Goal: Book appointment/travel/reservation

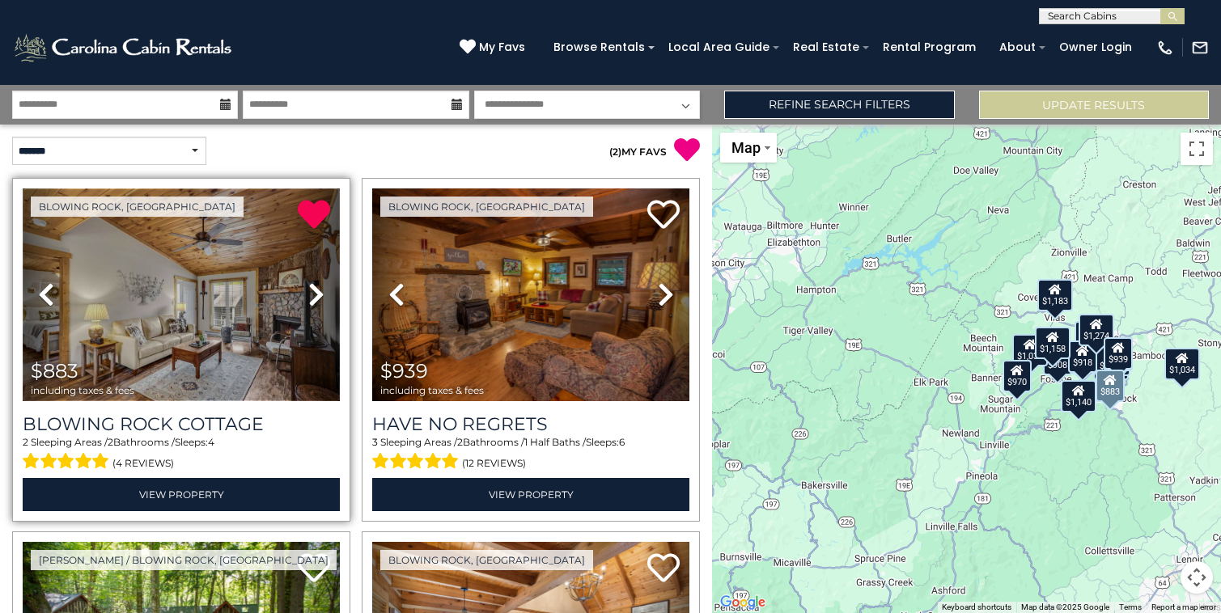
click at [197, 320] on img at bounding box center [181, 295] width 317 height 213
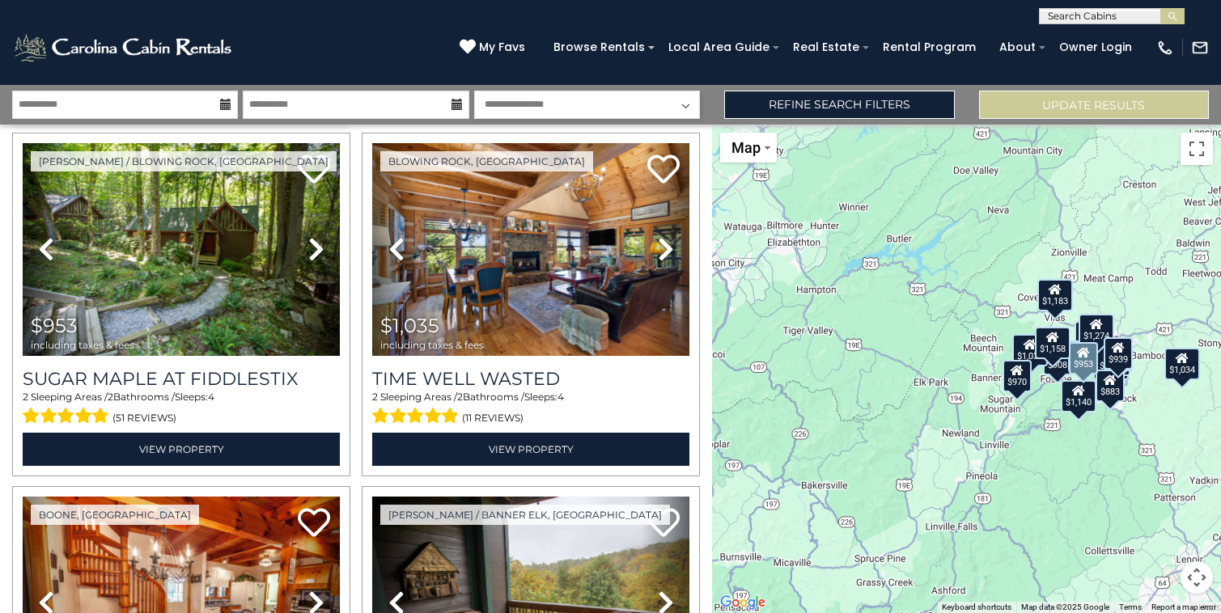
scroll to position [400, 0]
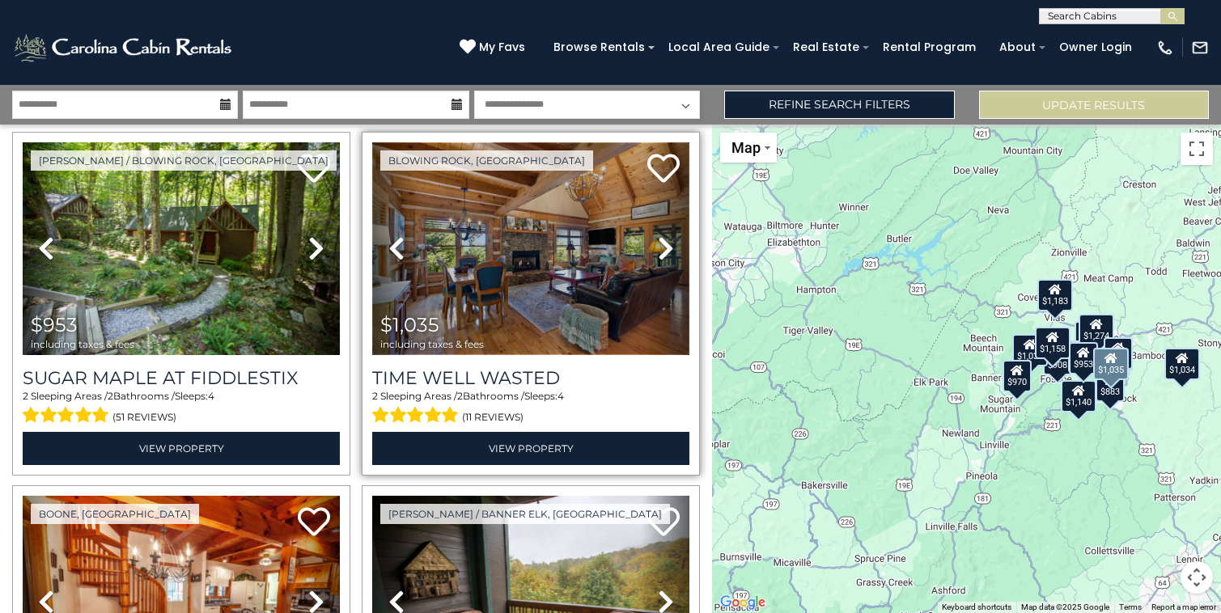
click at [489, 298] on img at bounding box center [530, 248] width 317 height 213
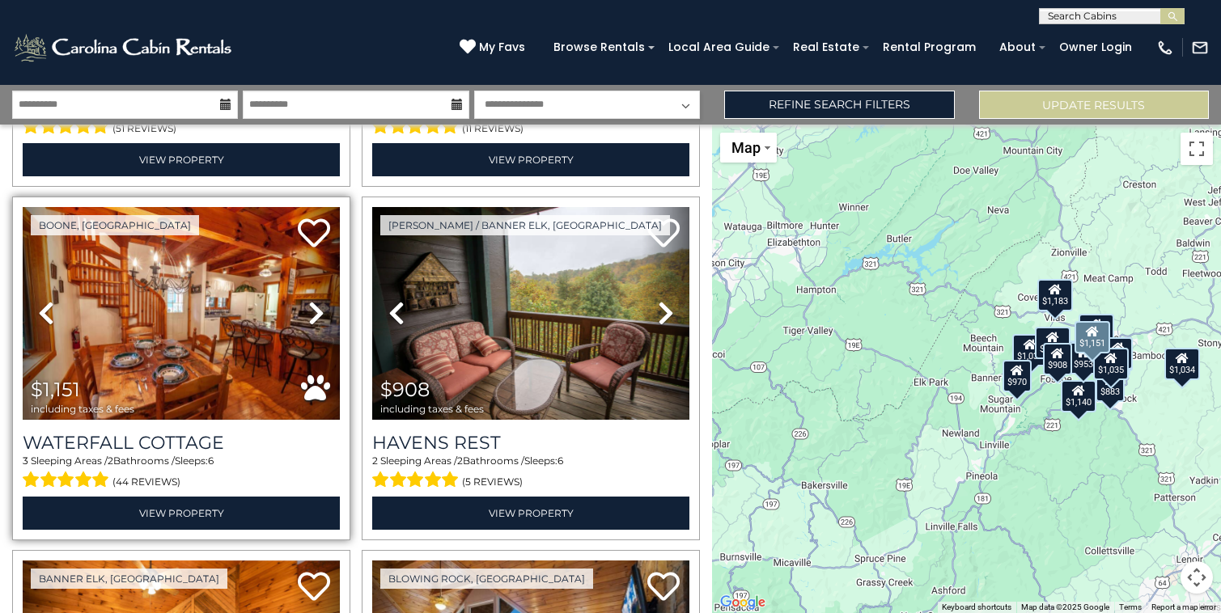
scroll to position [663, 0]
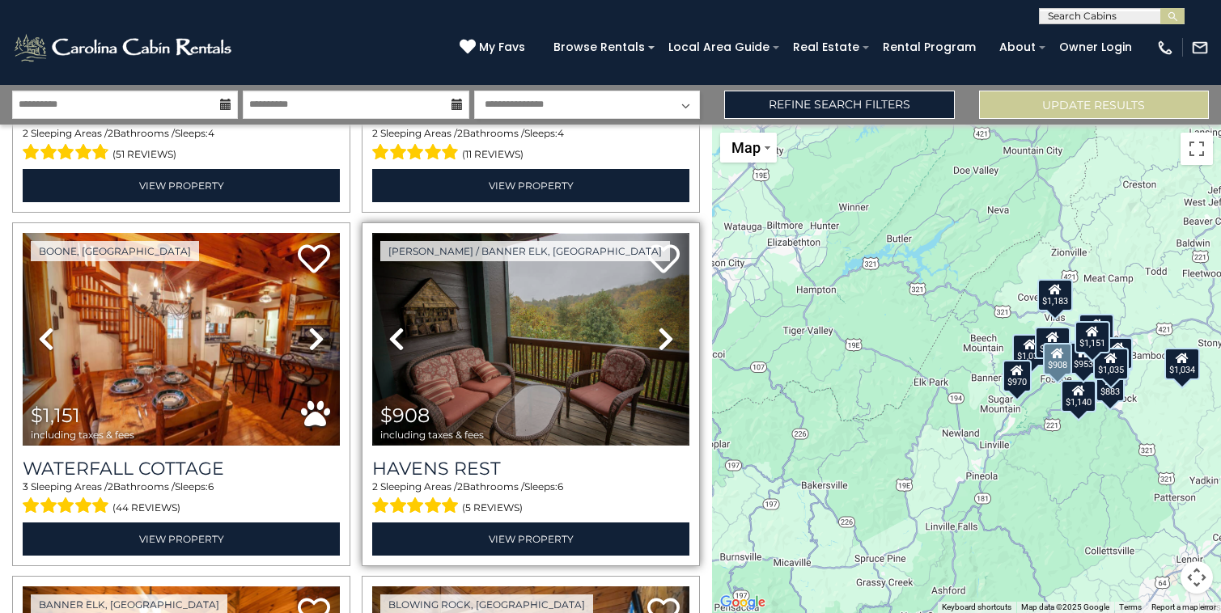
click at [507, 373] on img at bounding box center [530, 339] width 317 height 213
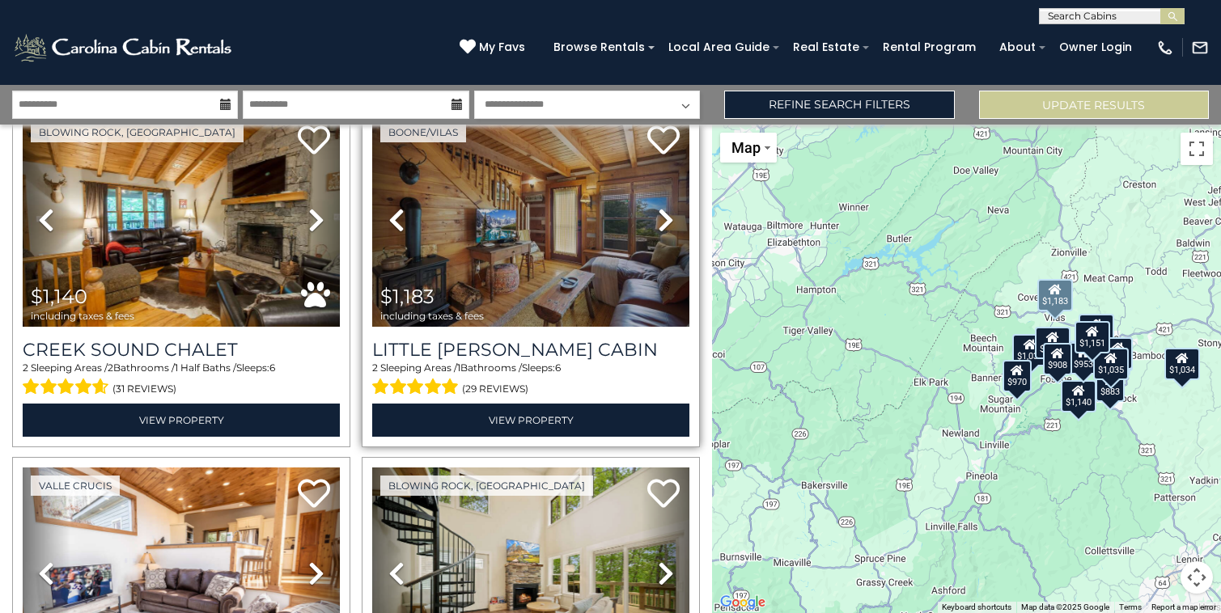
scroll to position [2180, 0]
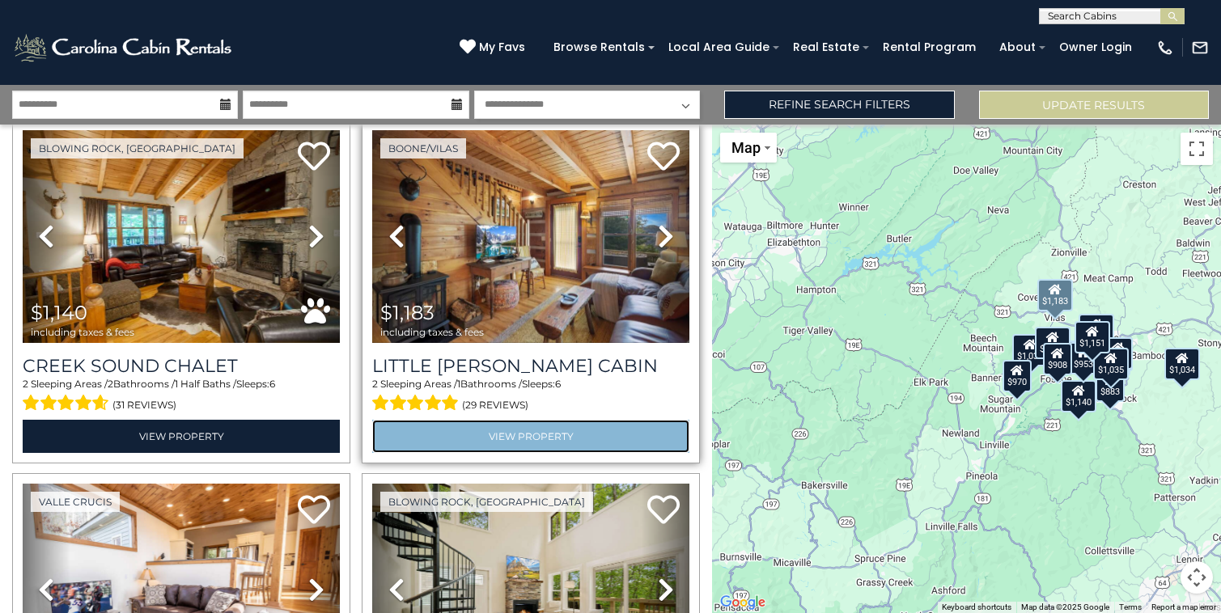
click at [494, 437] on link "View Property" at bounding box center [530, 436] width 317 height 33
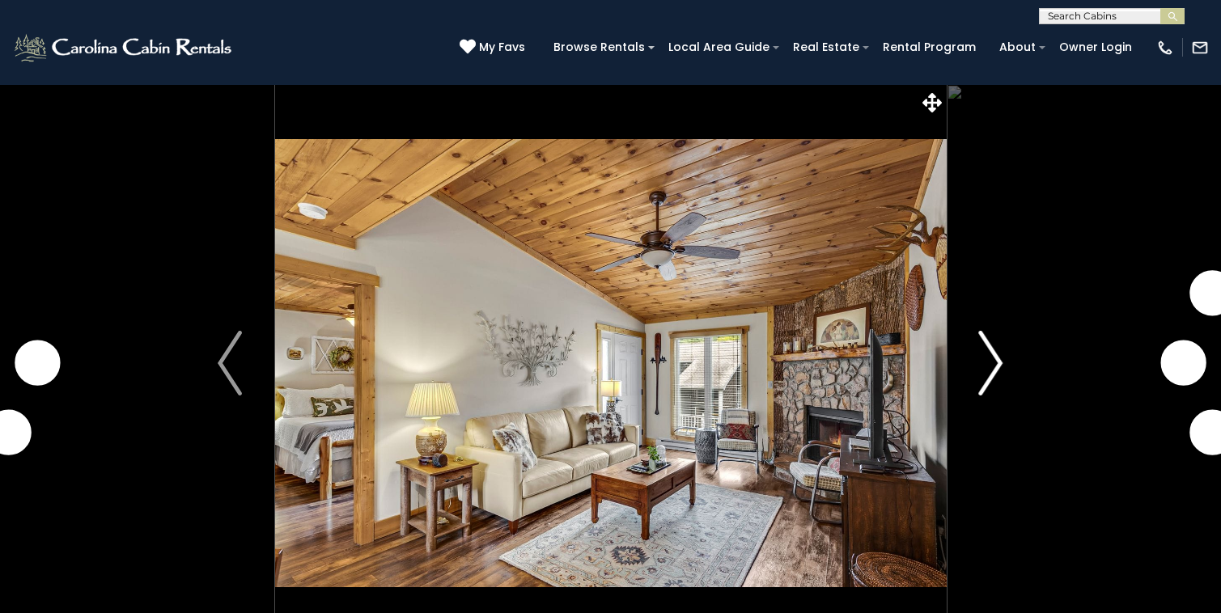
click at [984, 388] on img "Next" at bounding box center [991, 363] width 24 height 65
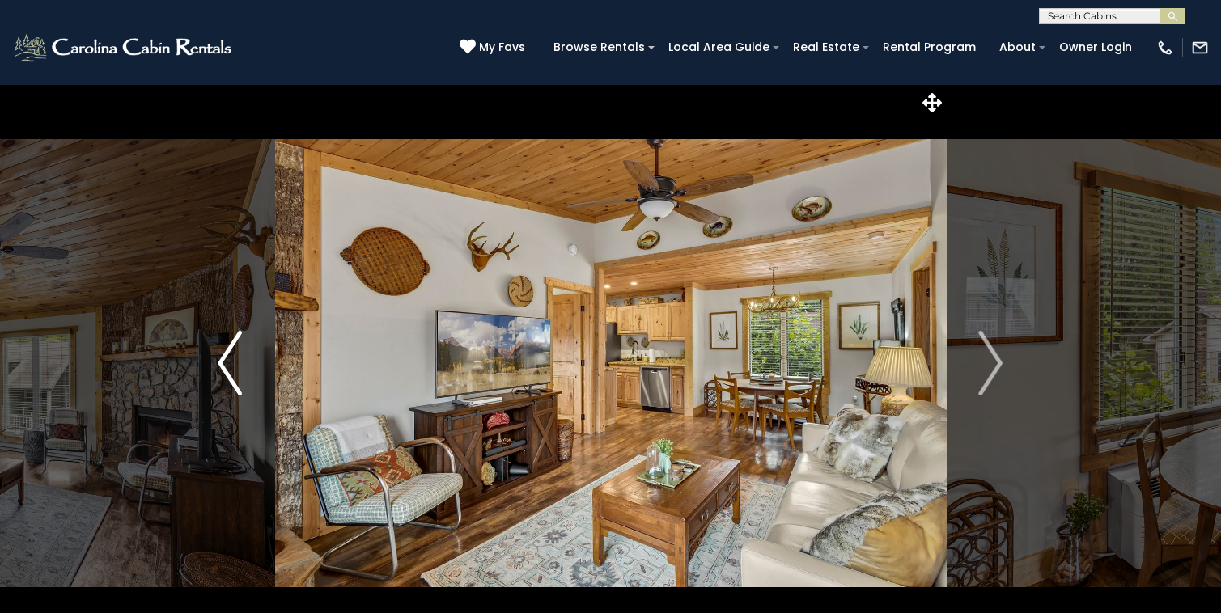
click at [219, 367] on img "Previous" at bounding box center [230, 363] width 24 height 65
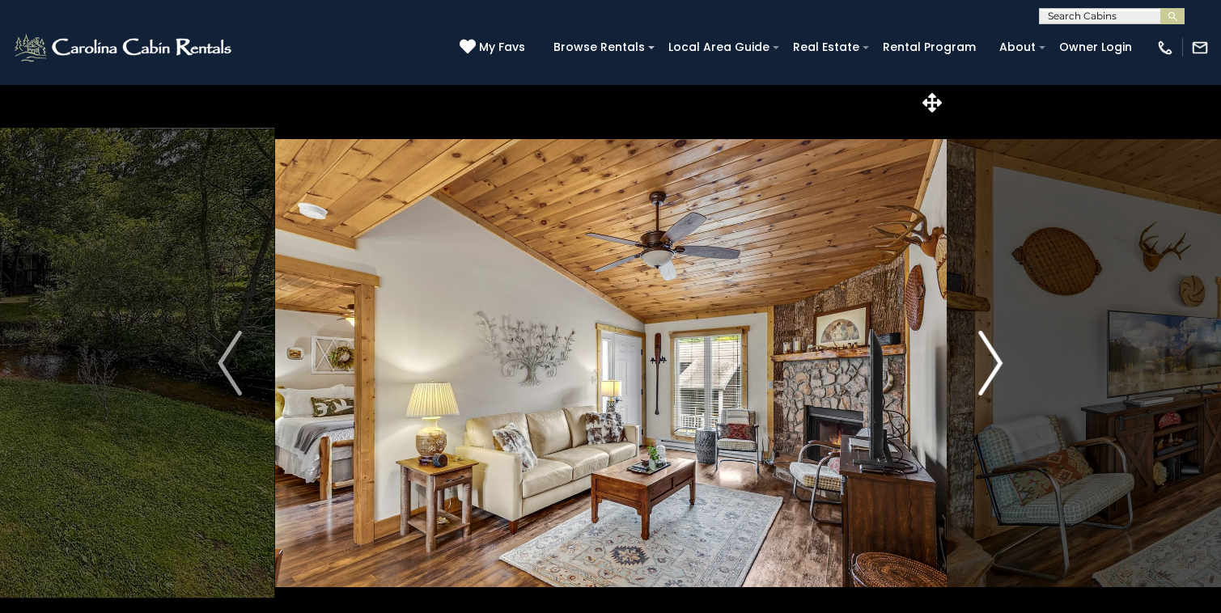
click at [990, 380] on img "Next" at bounding box center [991, 363] width 24 height 65
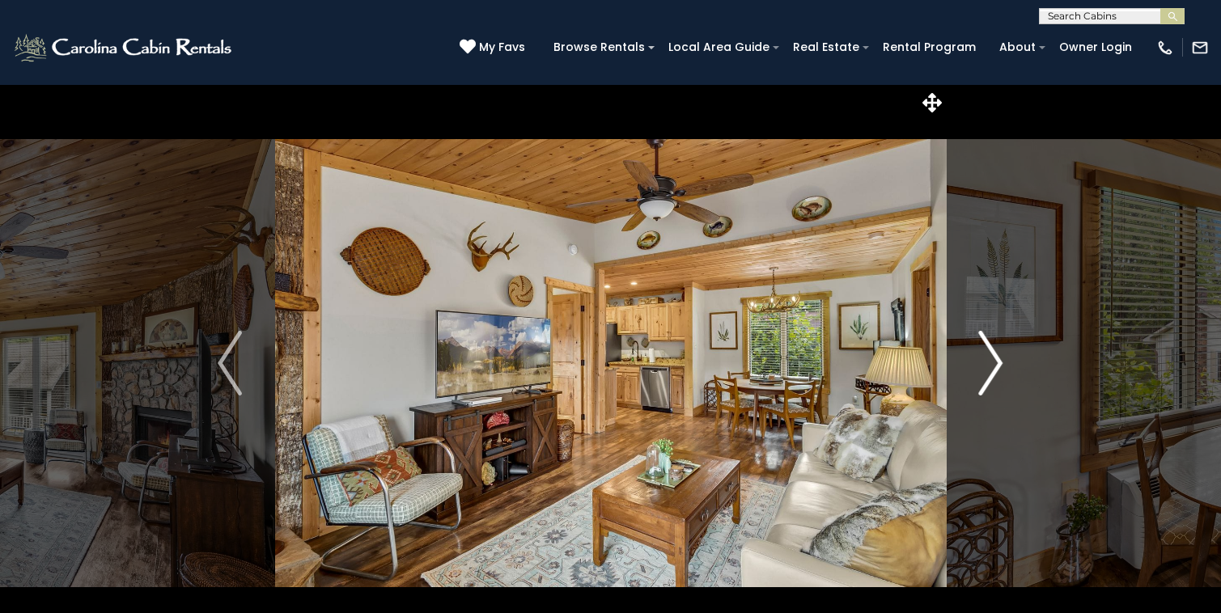
click at [990, 380] on img "Next" at bounding box center [991, 363] width 24 height 65
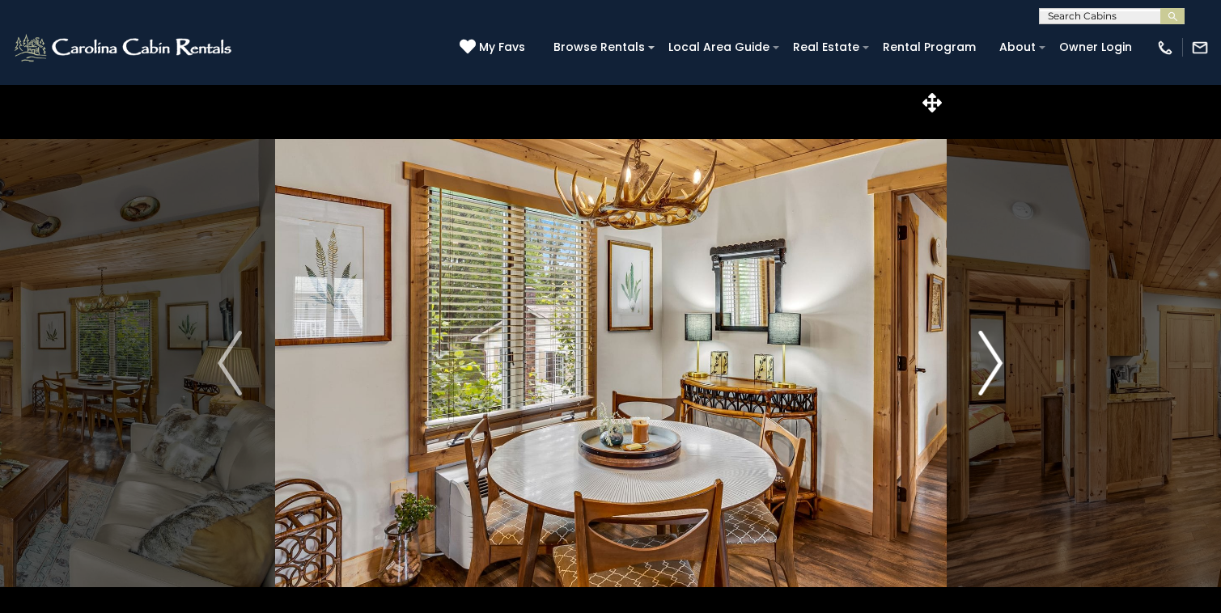
click at [991, 380] on img "Next" at bounding box center [991, 363] width 24 height 65
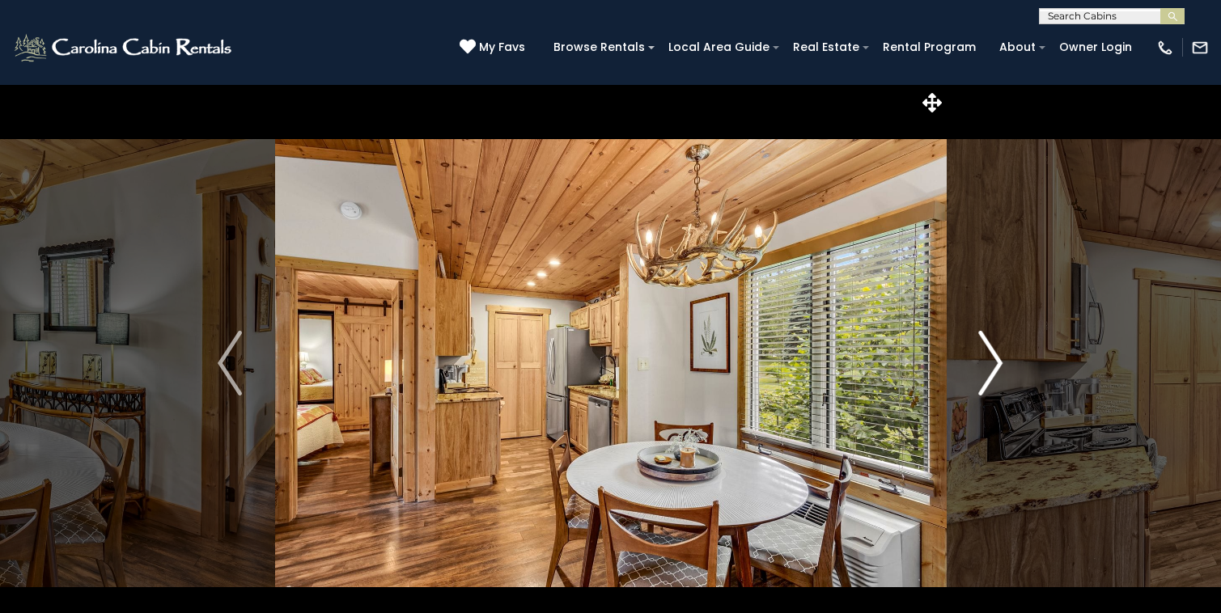
click at [991, 380] on img "Next" at bounding box center [991, 363] width 24 height 65
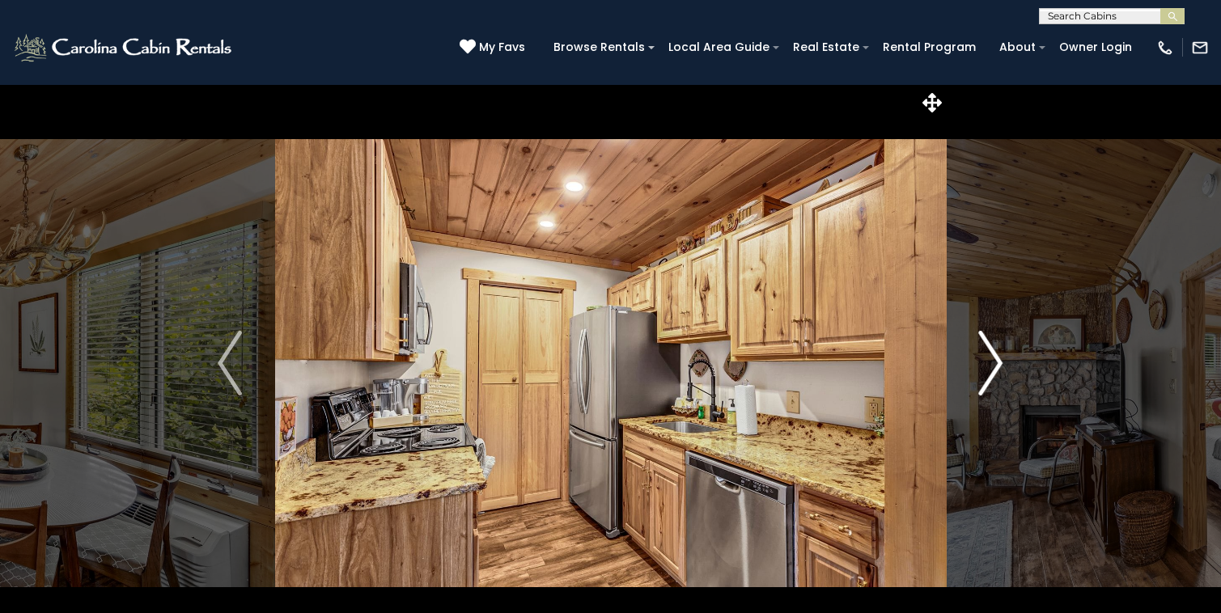
click at [993, 380] on img "Next" at bounding box center [991, 363] width 24 height 65
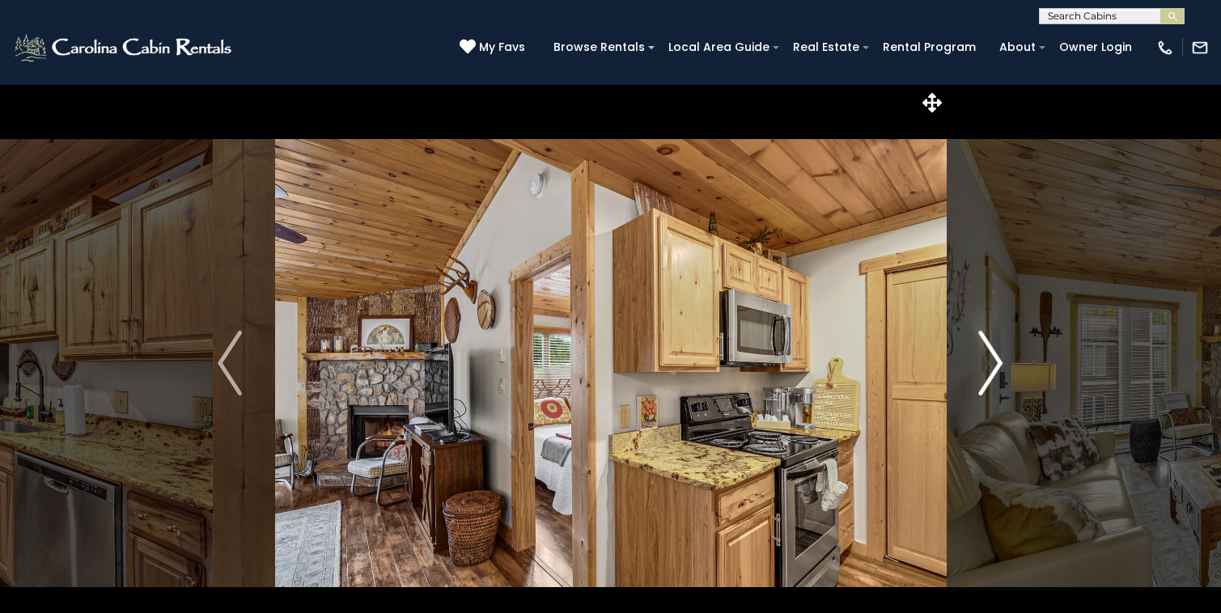
click at [993, 380] on img "Next" at bounding box center [991, 363] width 24 height 65
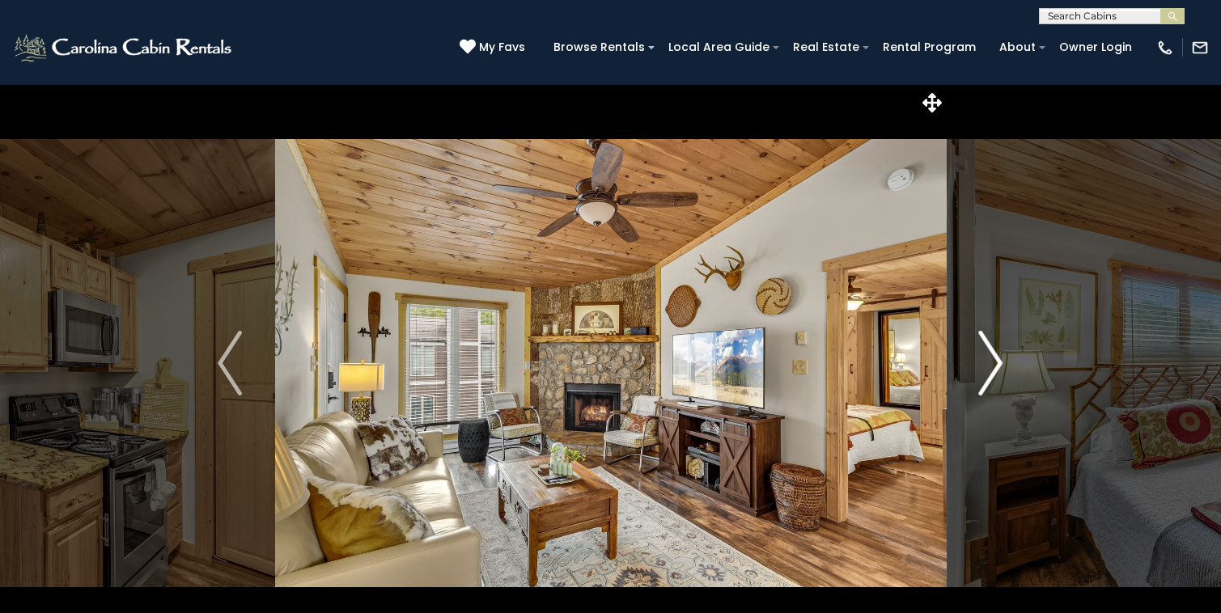
click at [993, 380] on img "Next" at bounding box center [991, 363] width 24 height 65
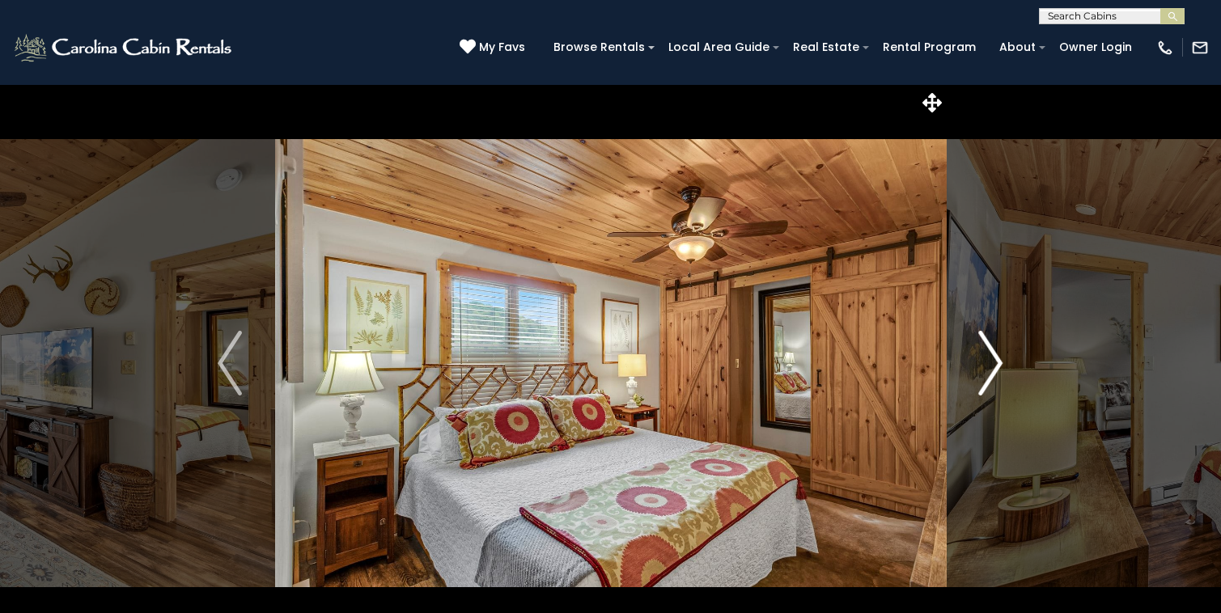
click at [993, 380] on img "Next" at bounding box center [991, 363] width 24 height 65
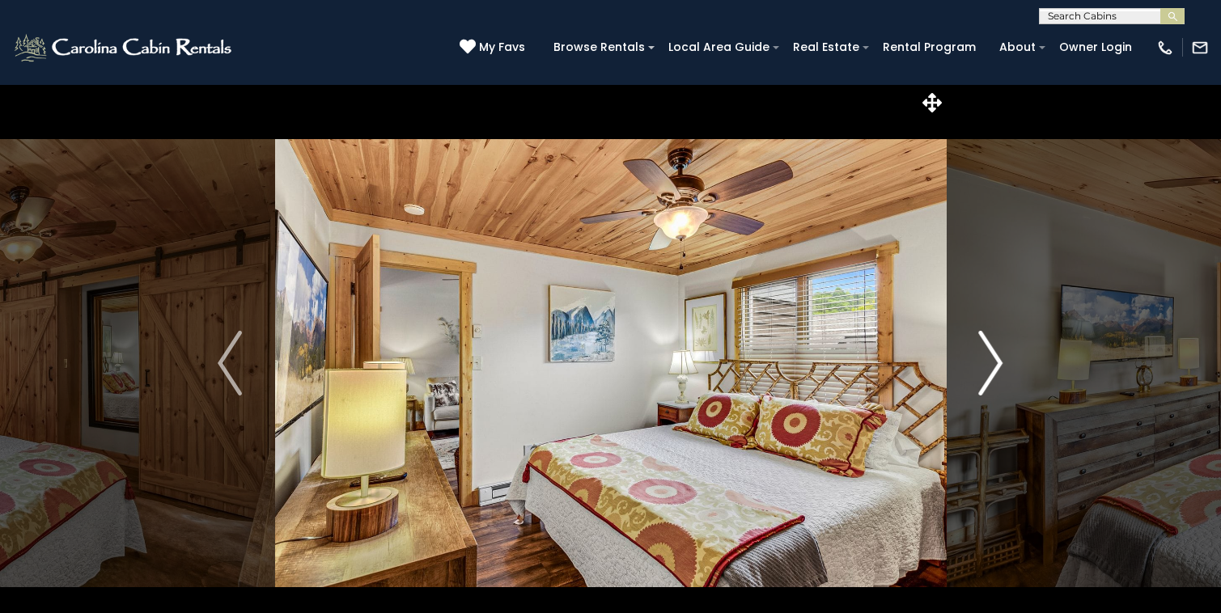
click at [993, 380] on img "Next" at bounding box center [991, 363] width 24 height 65
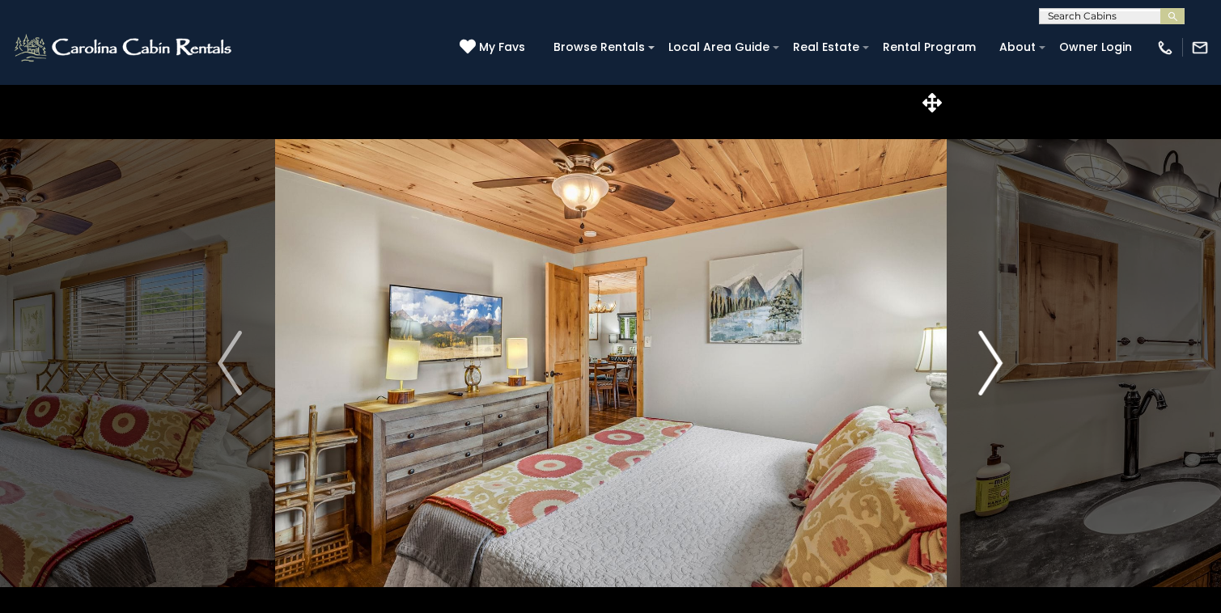
click at [993, 380] on img "Next" at bounding box center [991, 363] width 24 height 65
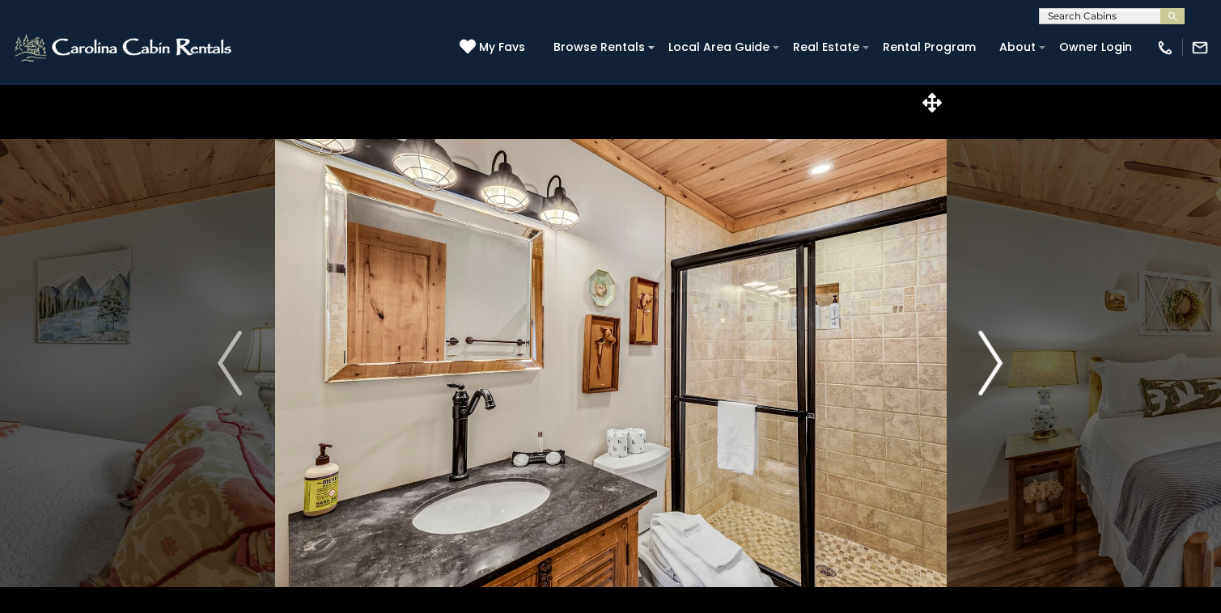
click at [993, 380] on img "Next" at bounding box center [991, 363] width 24 height 65
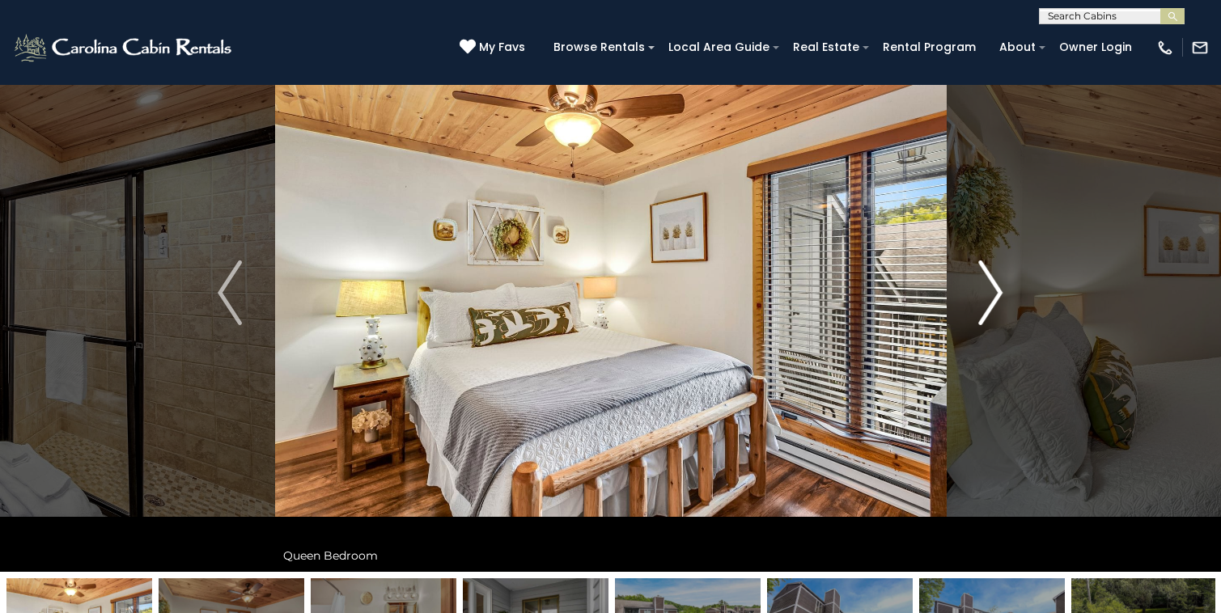
scroll to position [108, 0]
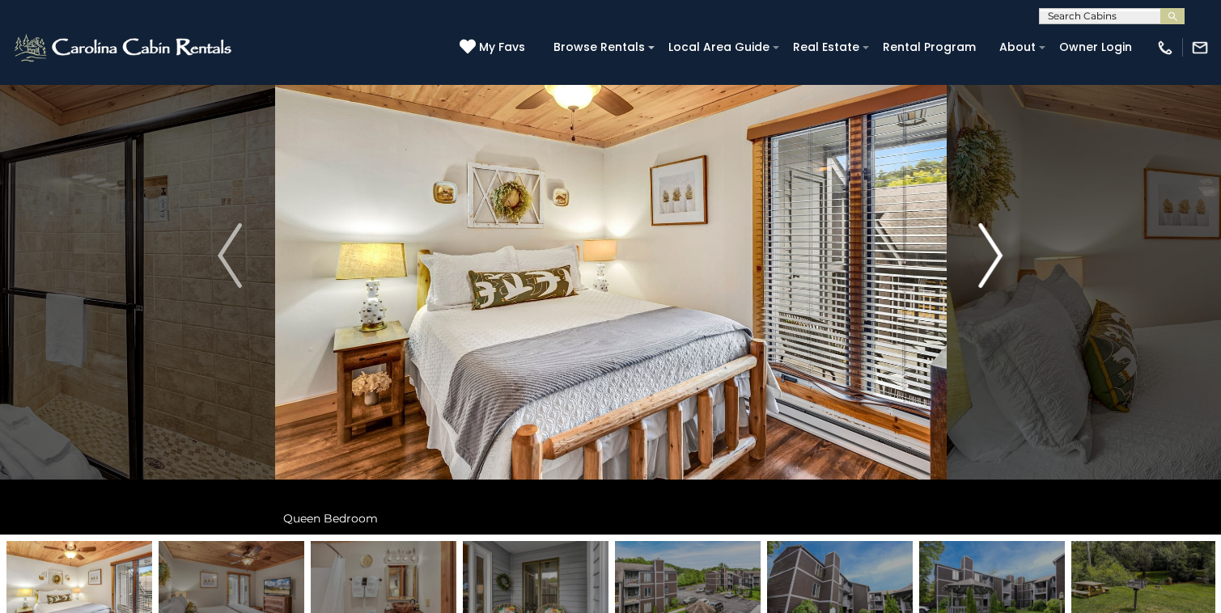
click at [990, 274] on img "Next" at bounding box center [991, 255] width 24 height 65
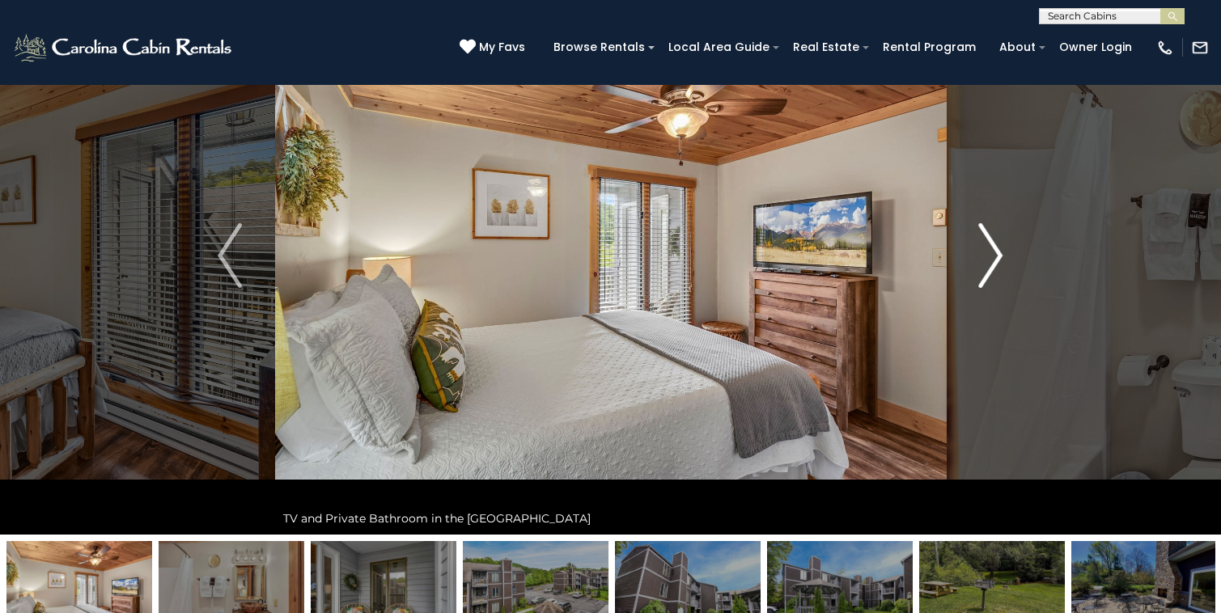
click at [990, 274] on img "Next" at bounding box center [991, 255] width 24 height 65
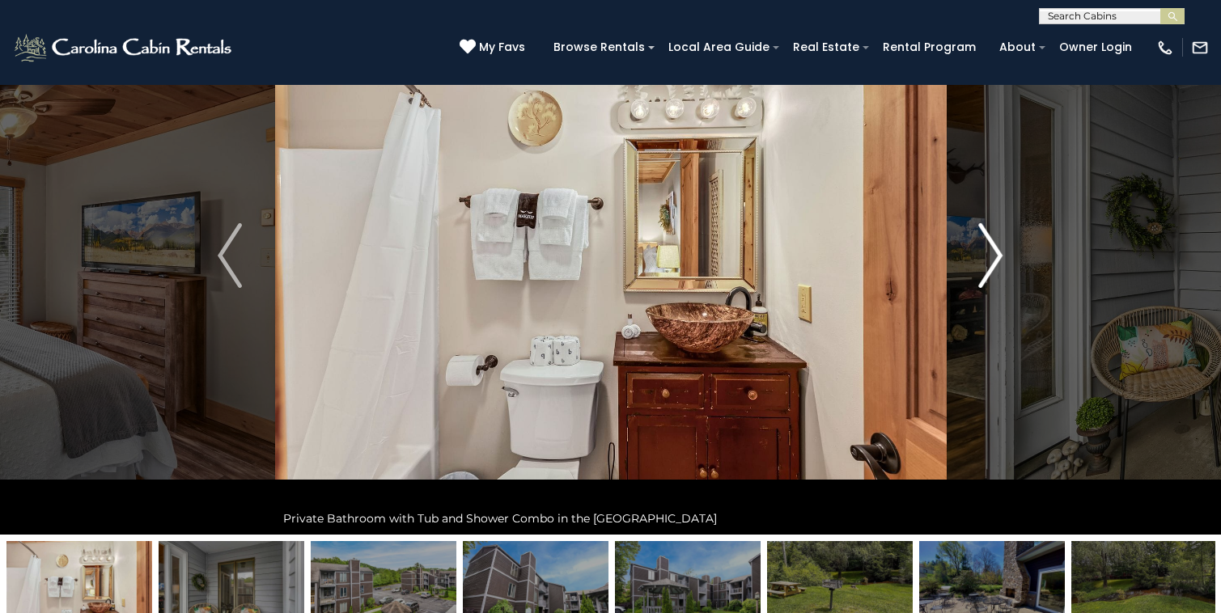
click at [990, 274] on img "Next" at bounding box center [991, 255] width 24 height 65
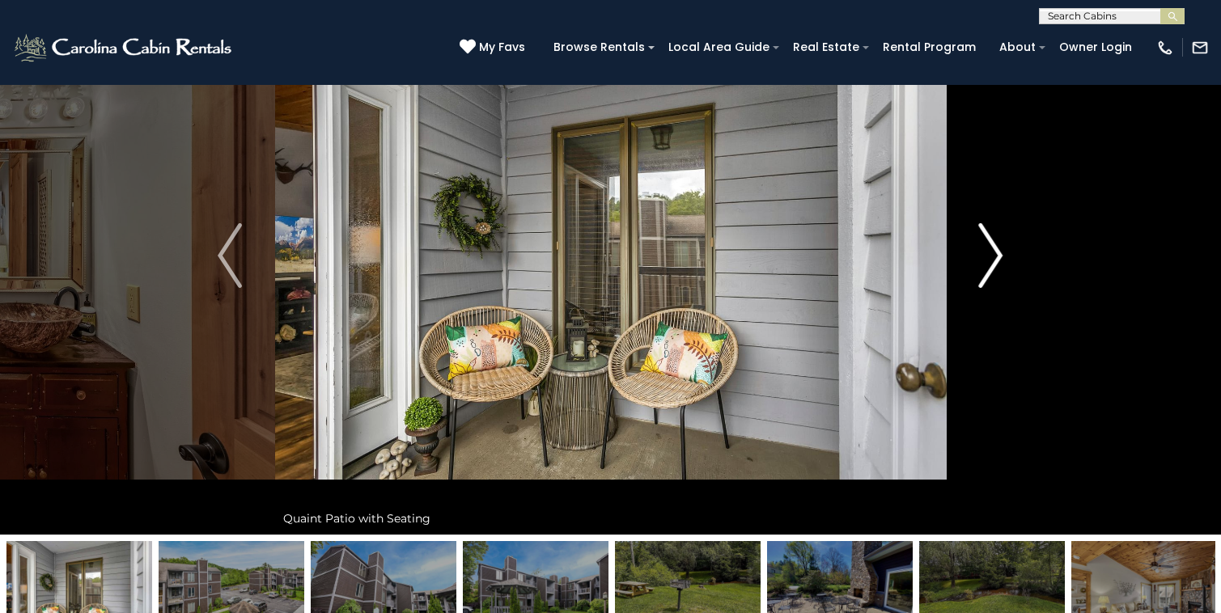
click at [990, 275] on img "Next" at bounding box center [991, 255] width 24 height 65
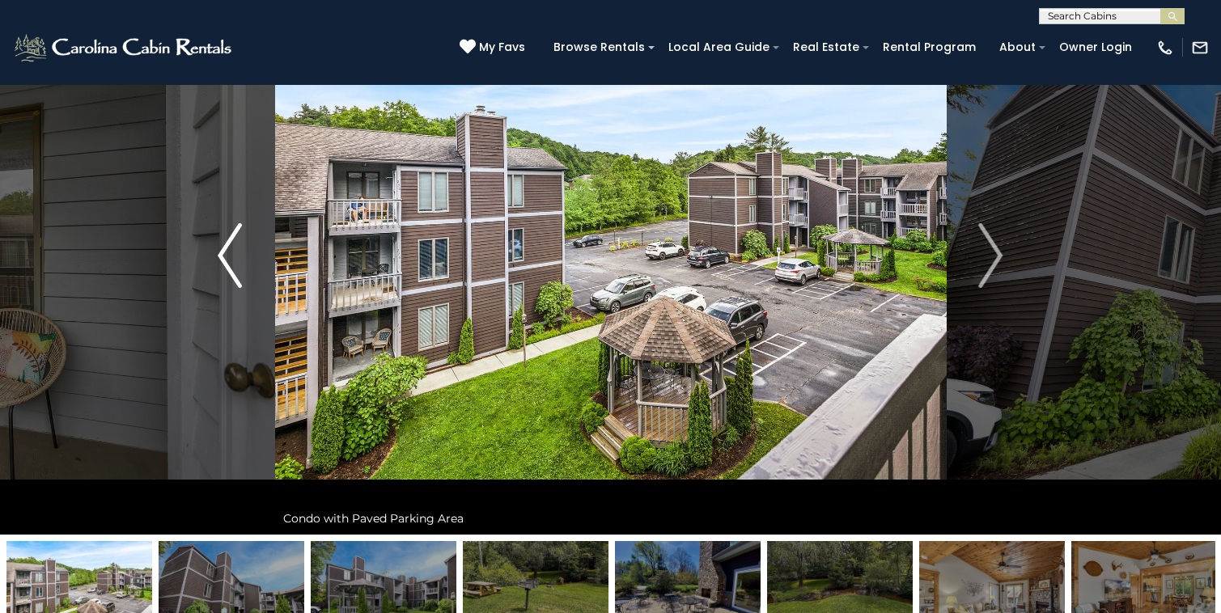
click at [223, 264] on img "Previous" at bounding box center [230, 255] width 24 height 65
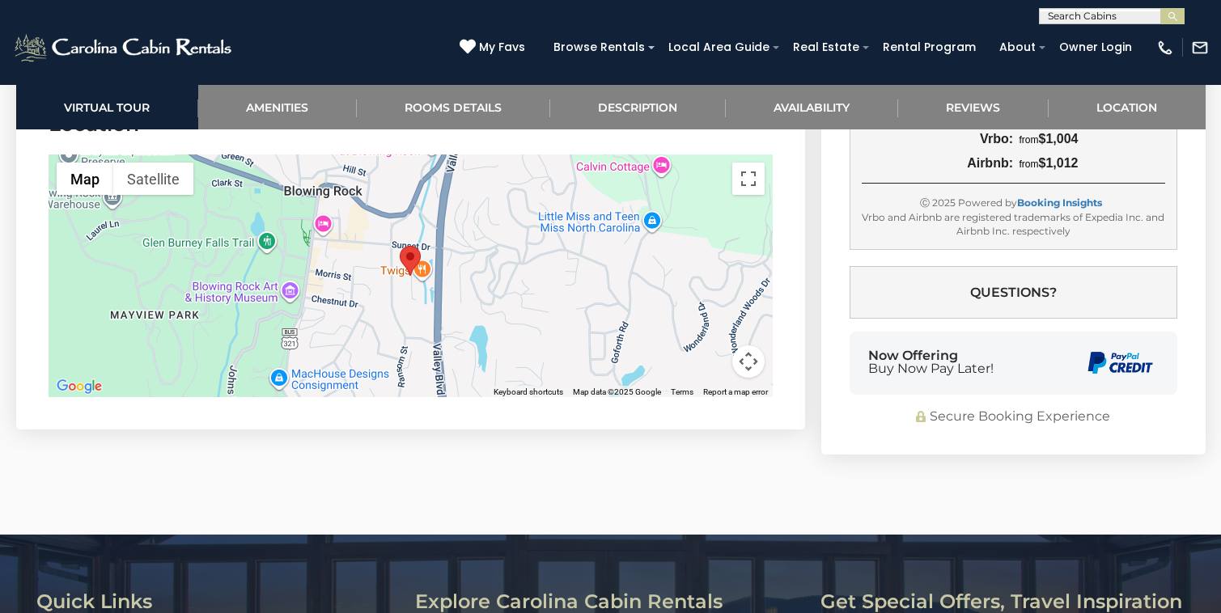
scroll to position [3497, 0]
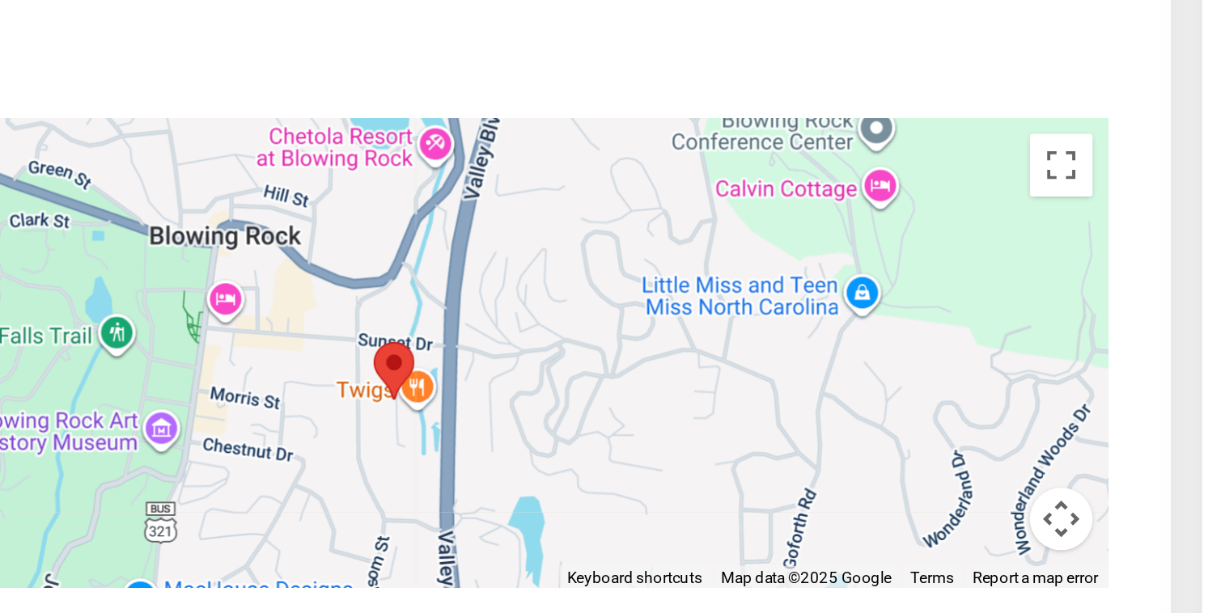
drag, startPoint x: 431, startPoint y: 332, endPoint x: 425, endPoint y: 358, distance: 26.7
click at [425, 358] on div at bounding box center [411, 350] width 724 height 243
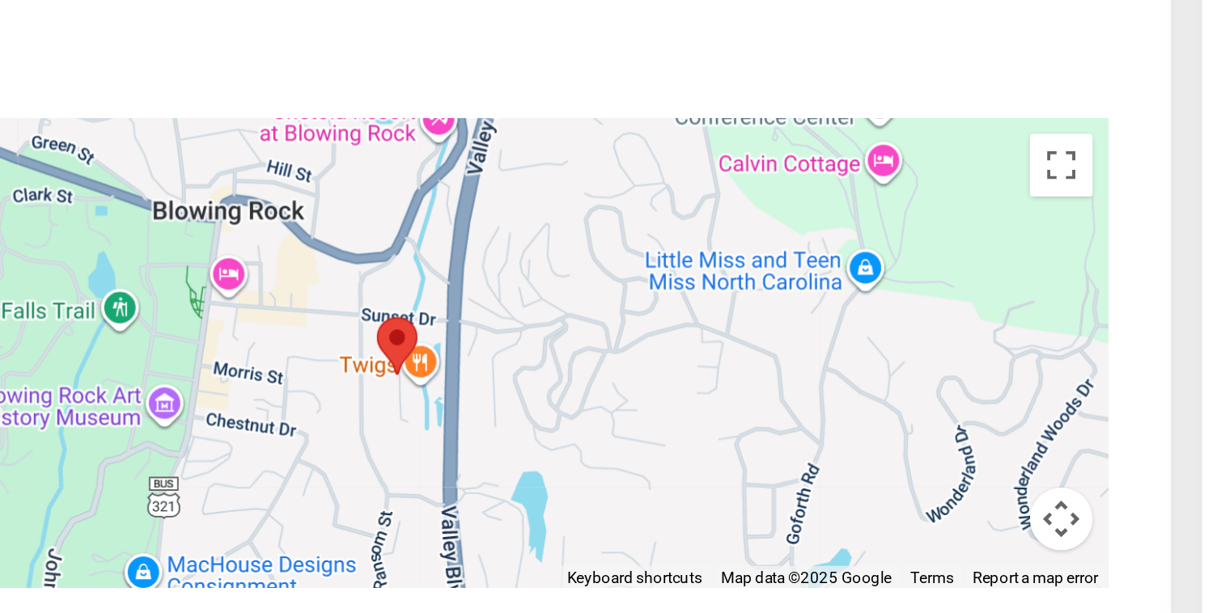
drag, startPoint x: 403, startPoint y: 312, endPoint x: 403, endPoint y: 297, distance: 14.6
click at [403, 297] on div at bounding box center [411, 350] width 724 height 243
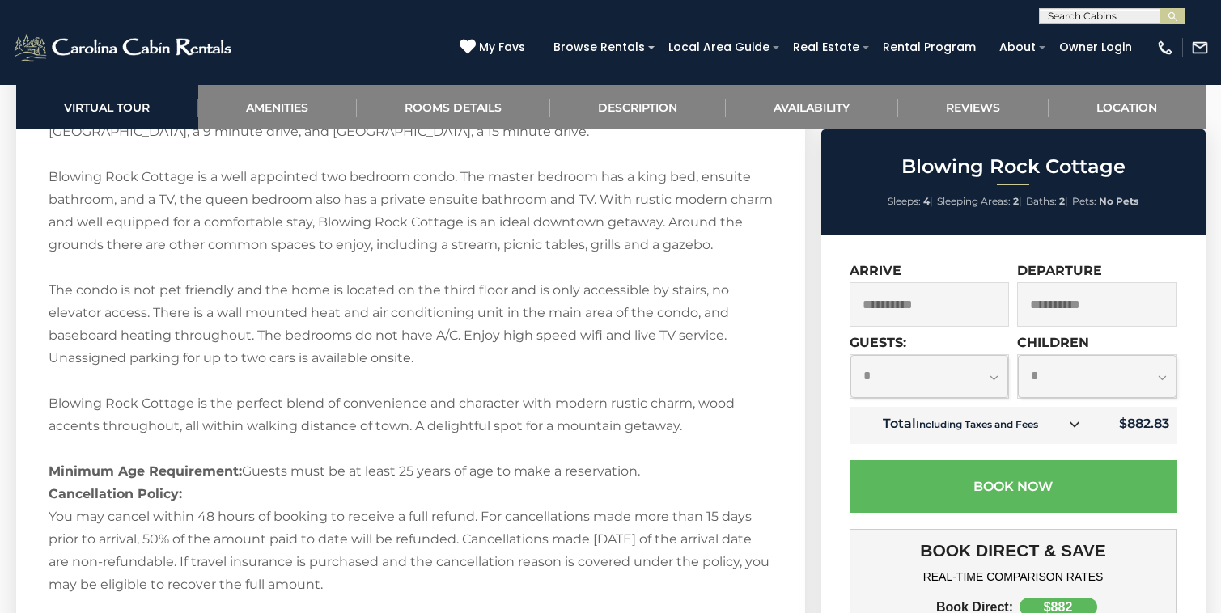
scroll to position [2312, 0]
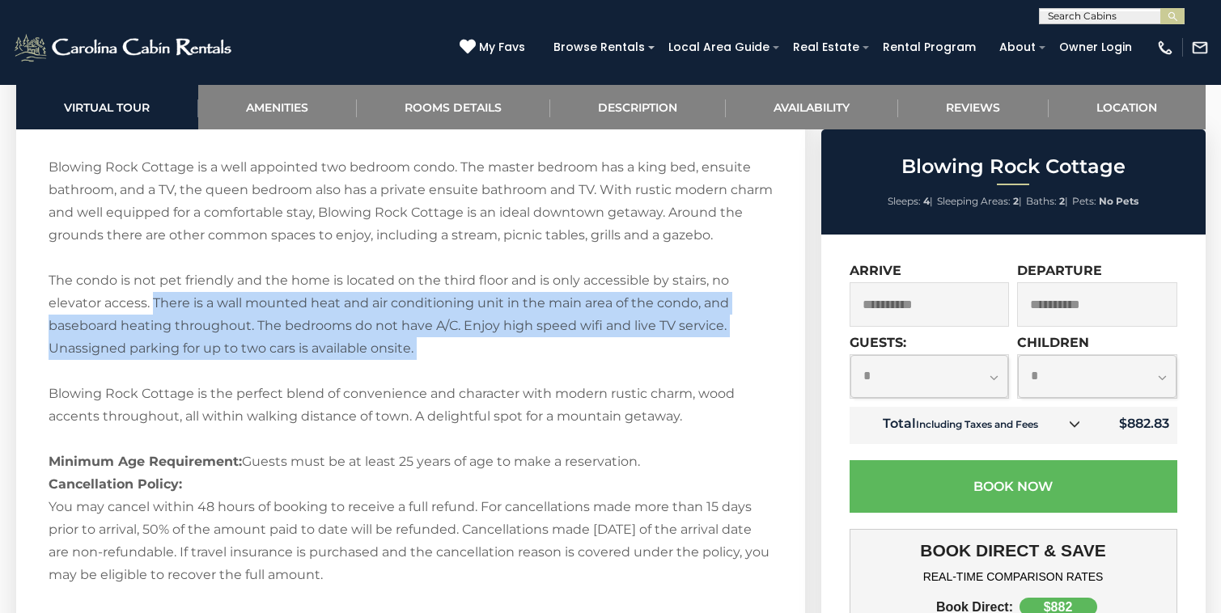
drag, startPoint x: 151, startPoint y: 303, endPoint x: 444, endPoint y: 365, distance: 299.4
click at [444, 365] on div "Welcome to Blowing Rock Cottage! Blowing Rock Cottage is a charming condo locat…" at bounding box center [411, 258] width 724 height 657
click at [397, 322] on div "Welcome to Blowing Rock Cottage! Blowing Rock Cottage is a charming condo locat…" at bounding box center [411, 258] width 724 height 657
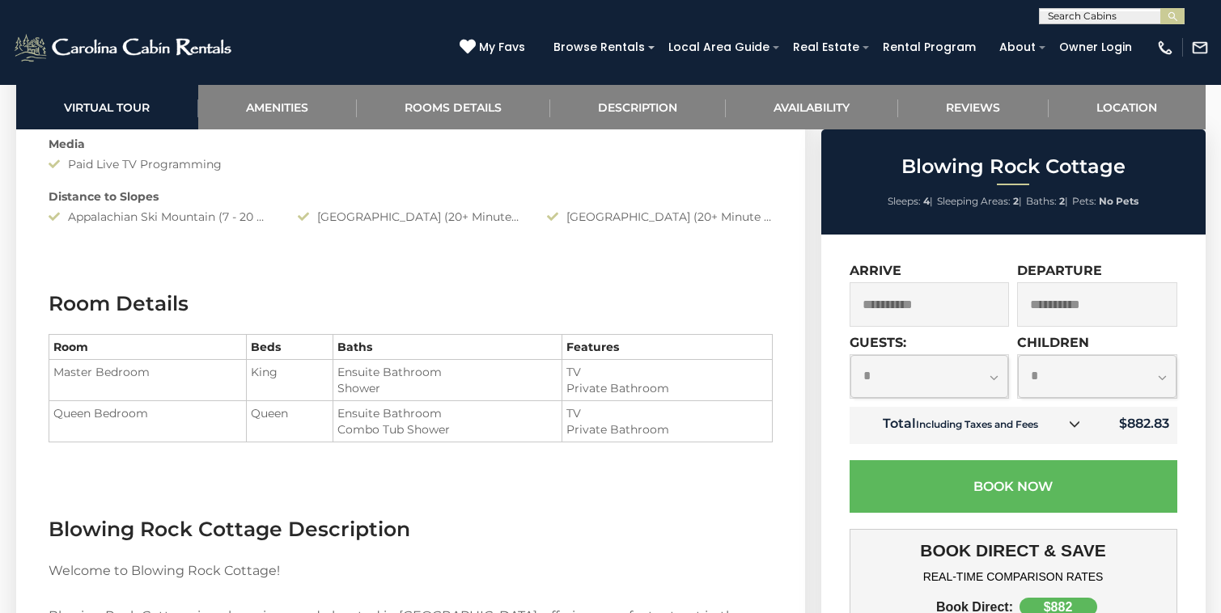
scroll to position [1640, 0]
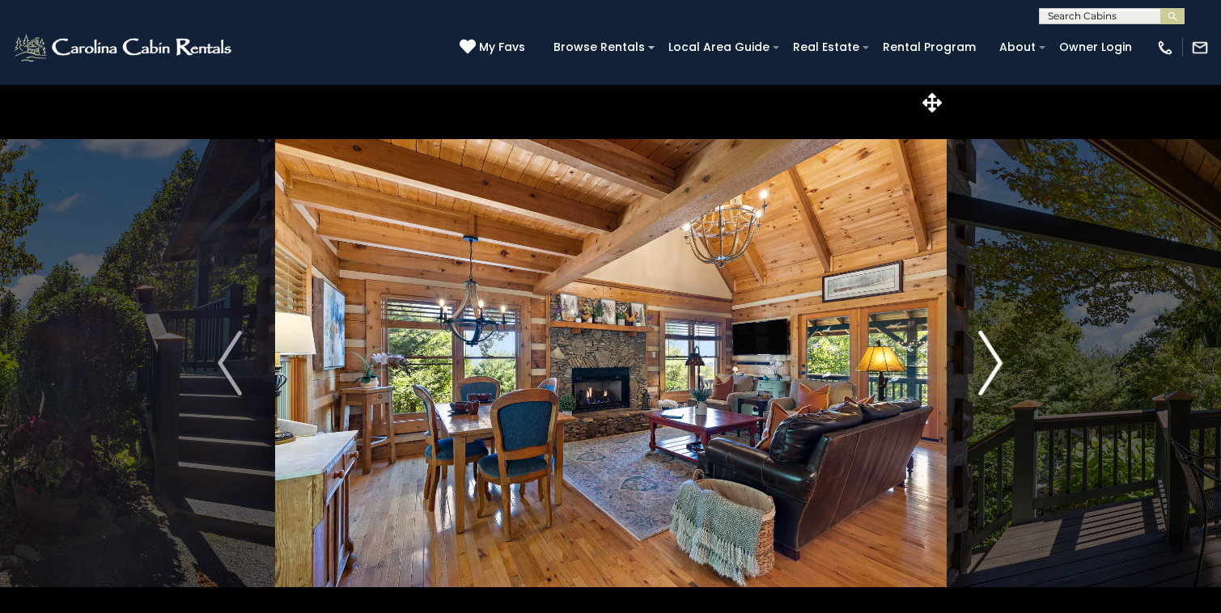
click at [976, 367] on button "Next" at bounding box center [991, 363] width 90 height 558
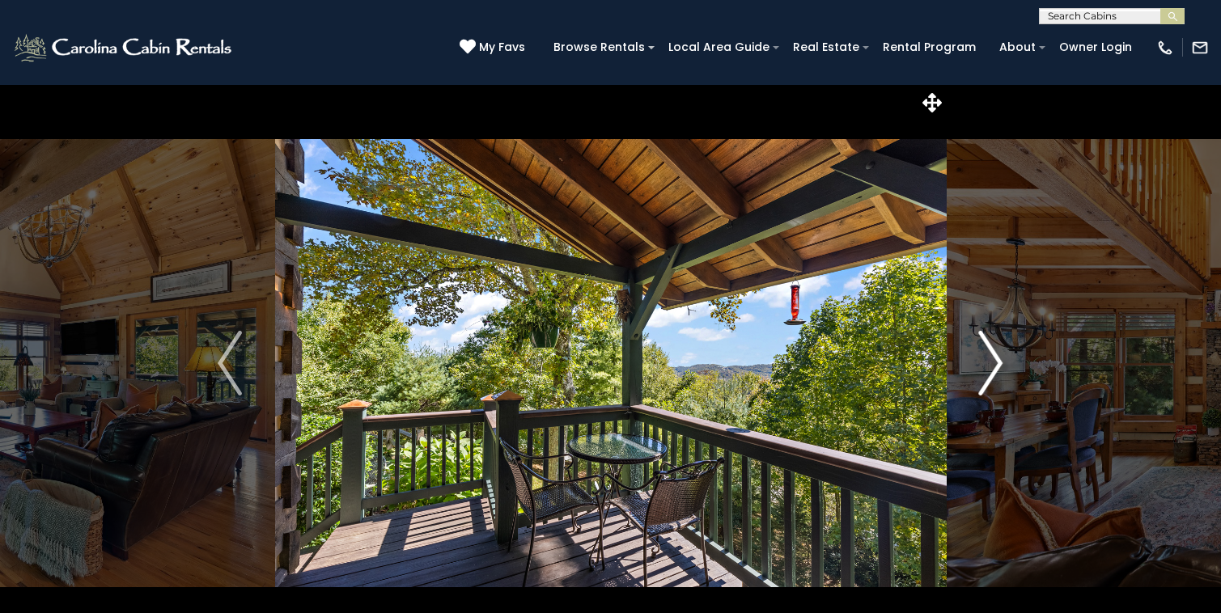
click at [978, 369] on button "Next" at bounding box center [991, 363] width 90 height 558
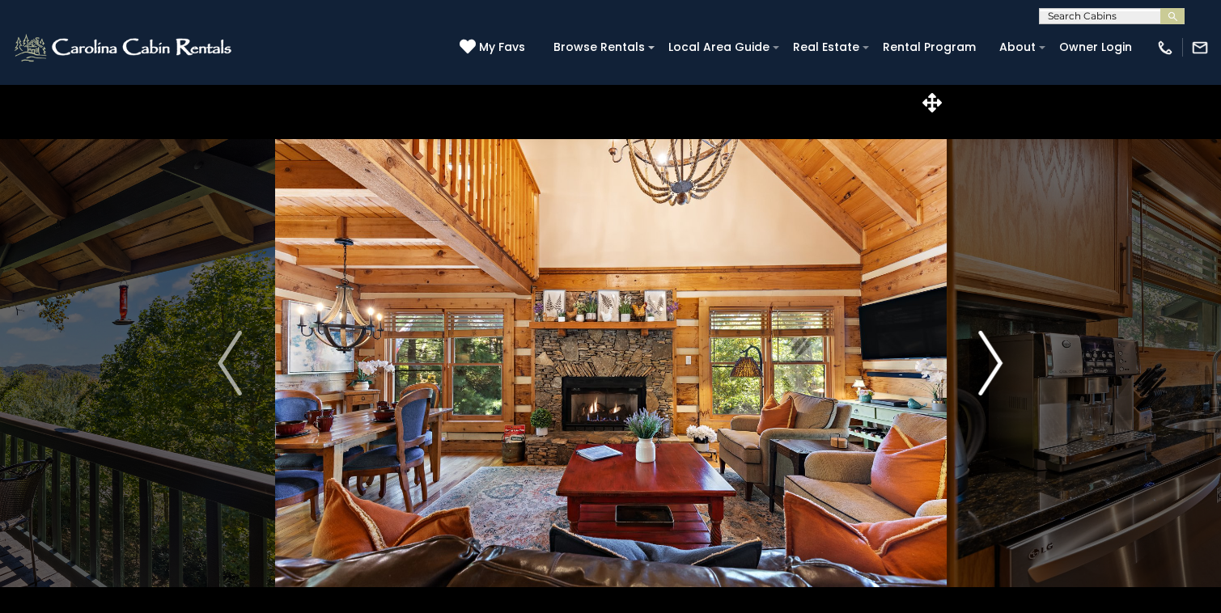
click at [978, 371] on button "Next" at bounding box center [991, 363] width 90 height 558
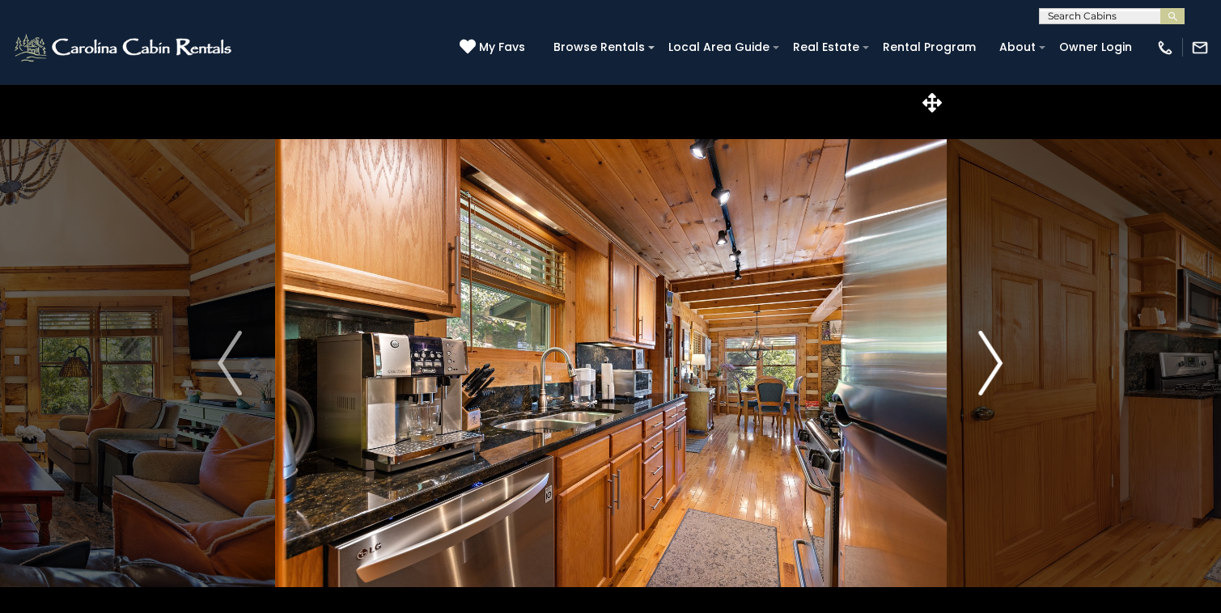
click at [979, 372] on img "Next" at bounding box center [991, 363] width 24 height 65
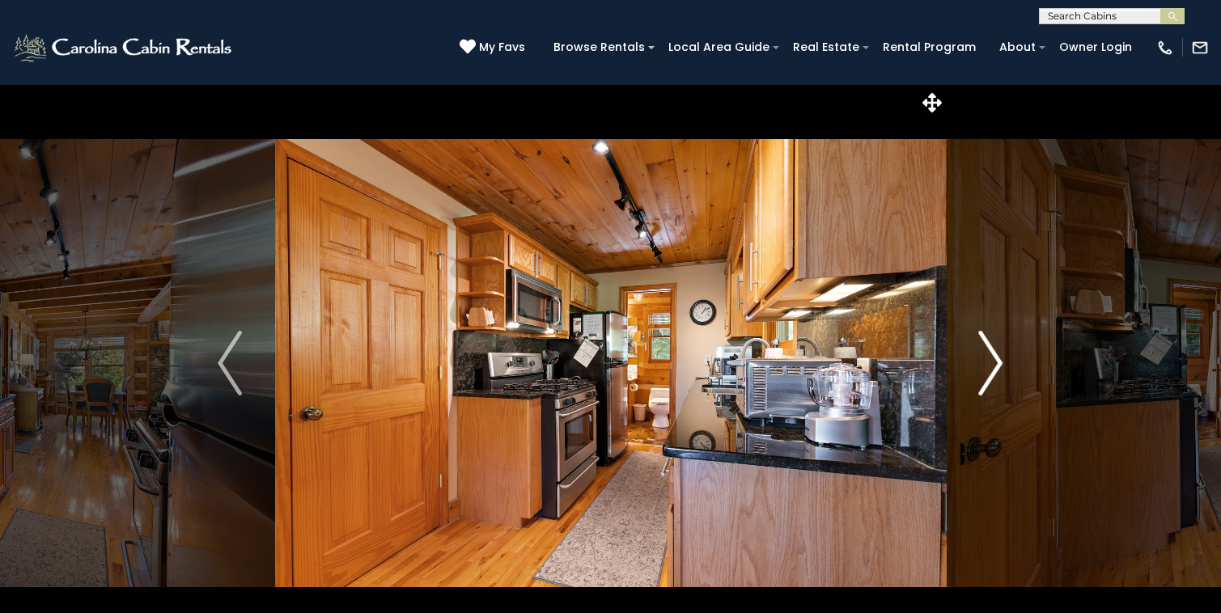
click at [979, 374] on img "Next" at bounding box center [991, 363] width 24 height 65
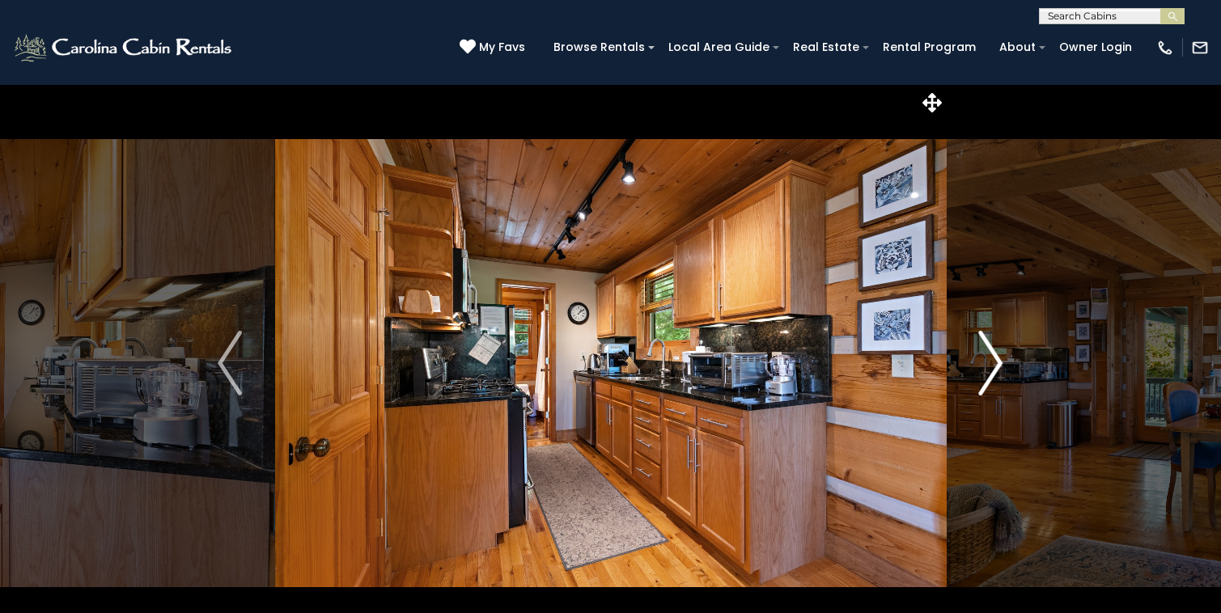
click at [980, 375] on img "Next" at bounding box center [991, 363] width 24 height 65
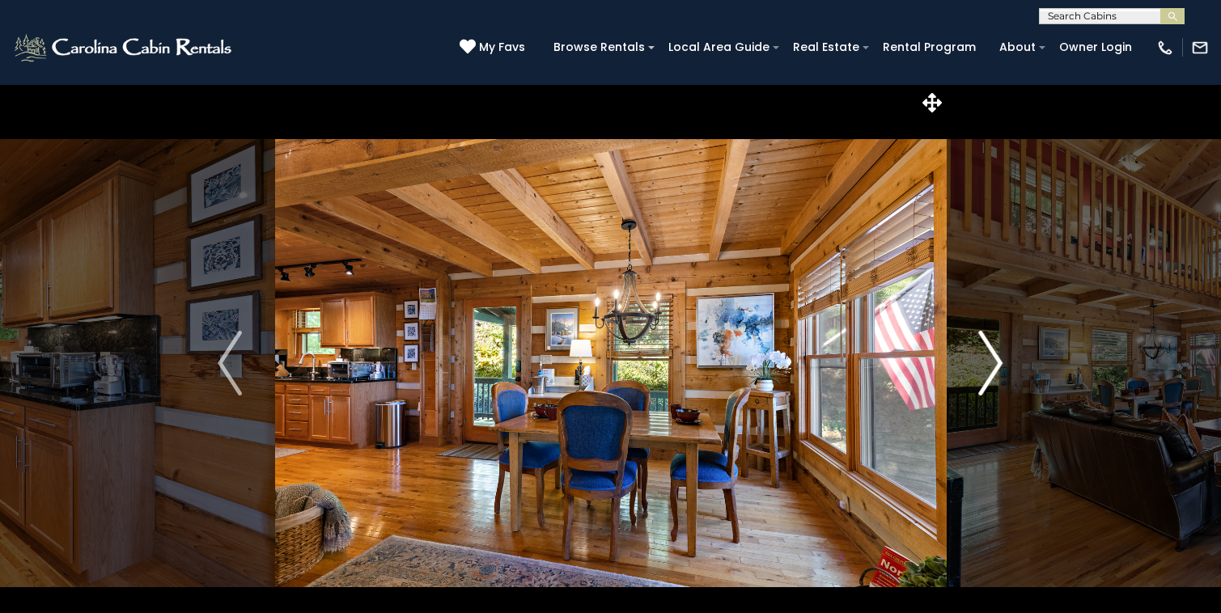
click at [981, 376] on img "Next" at bounding box center [991, 363] width 24 height 65
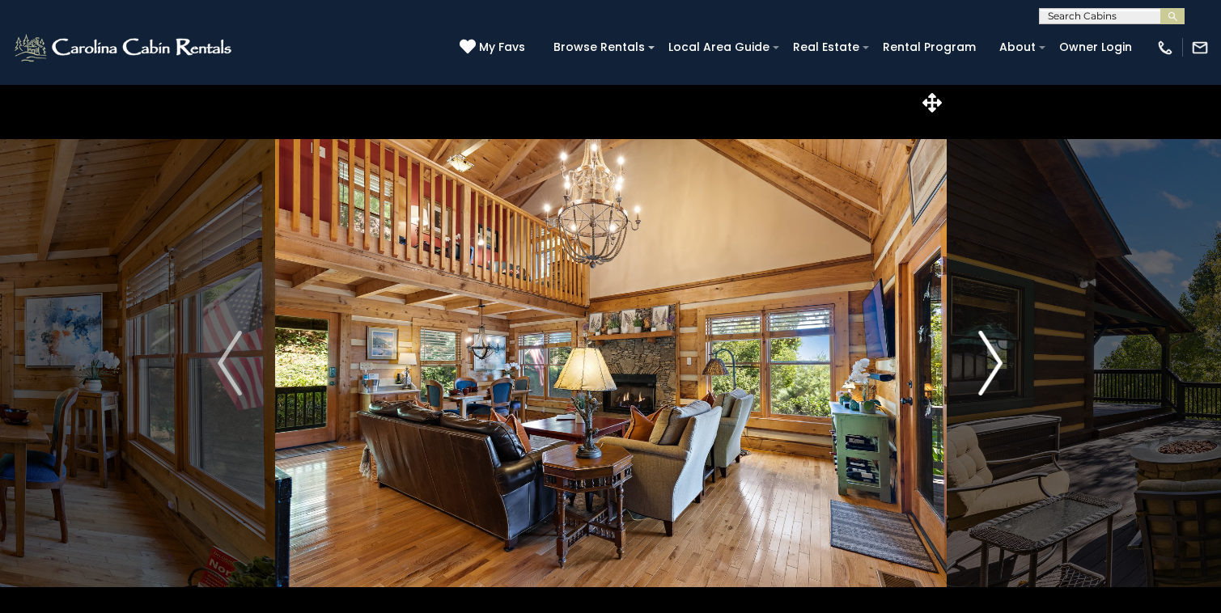
click at [982, 379] on img "Next" at bounding box center [991, 363] width 24 height 65
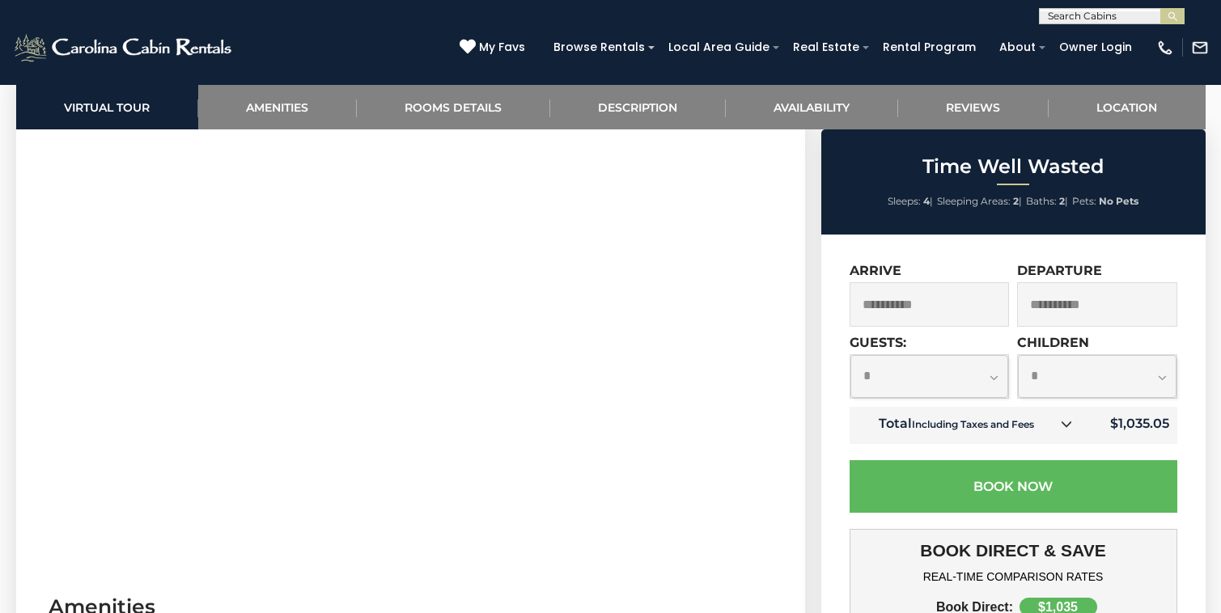
scroll to position [841, 0]
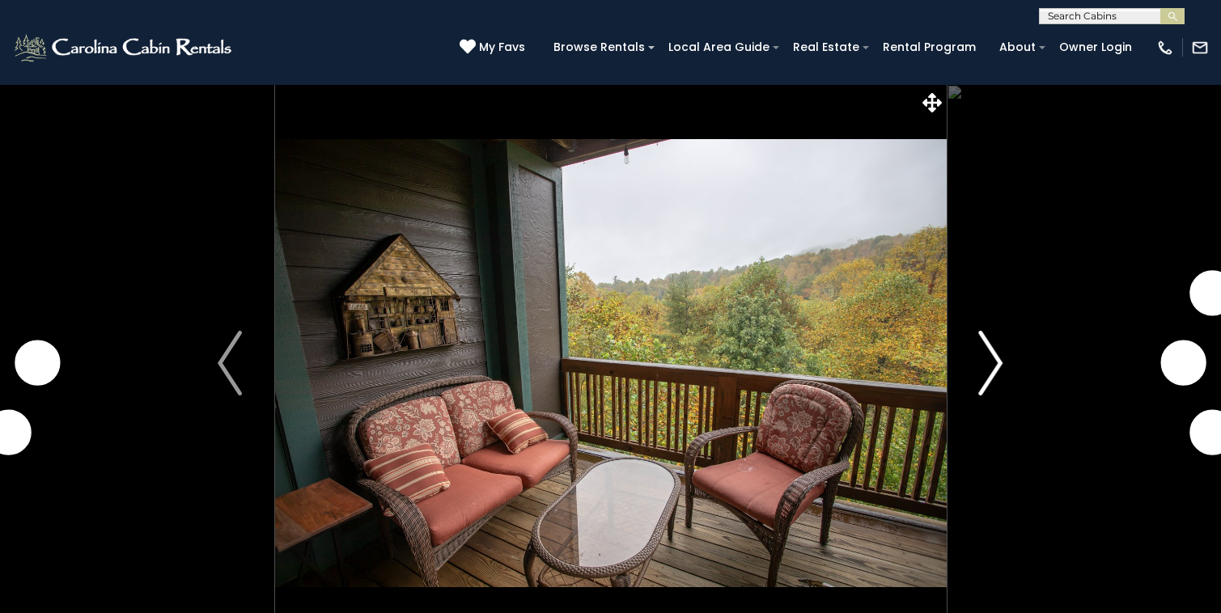
click at [999, 357] on img "Next" at bounding box center [991, 363] width 24 height 65
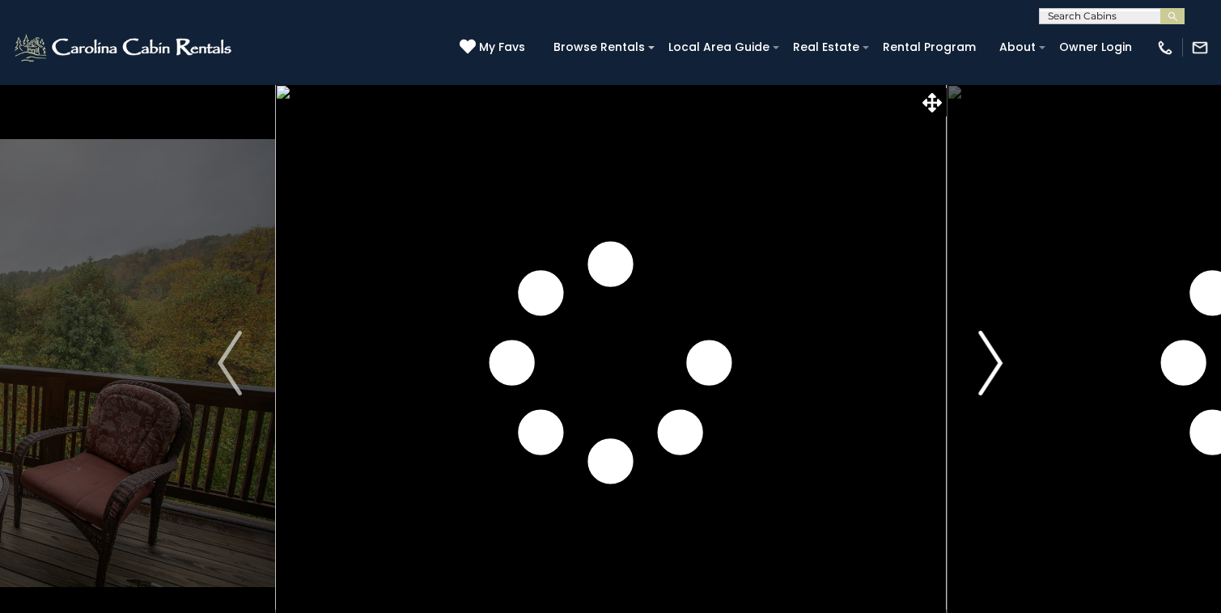
click at [999, 361] on img "Next" at bounding box center [991, 363] width 24 height 65
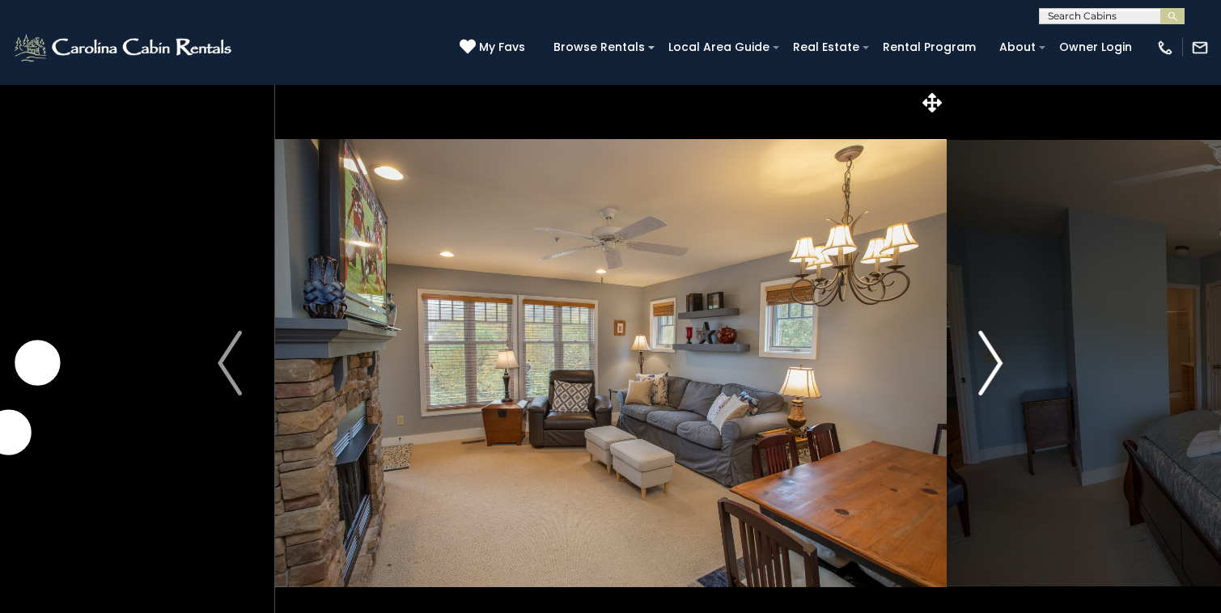
click at [999, 360] on img "Next" at bounding box center [991, 363] width 24 height 65
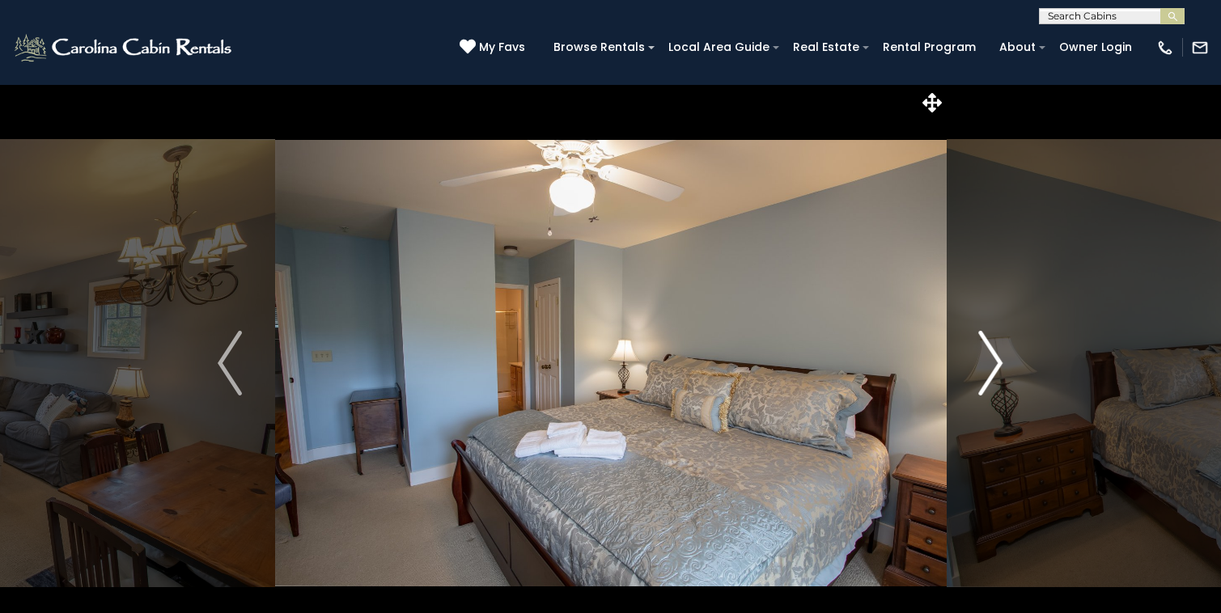
click at [1000, 360] on img "Next" at bounding box center [991, 363] width 24 height 65
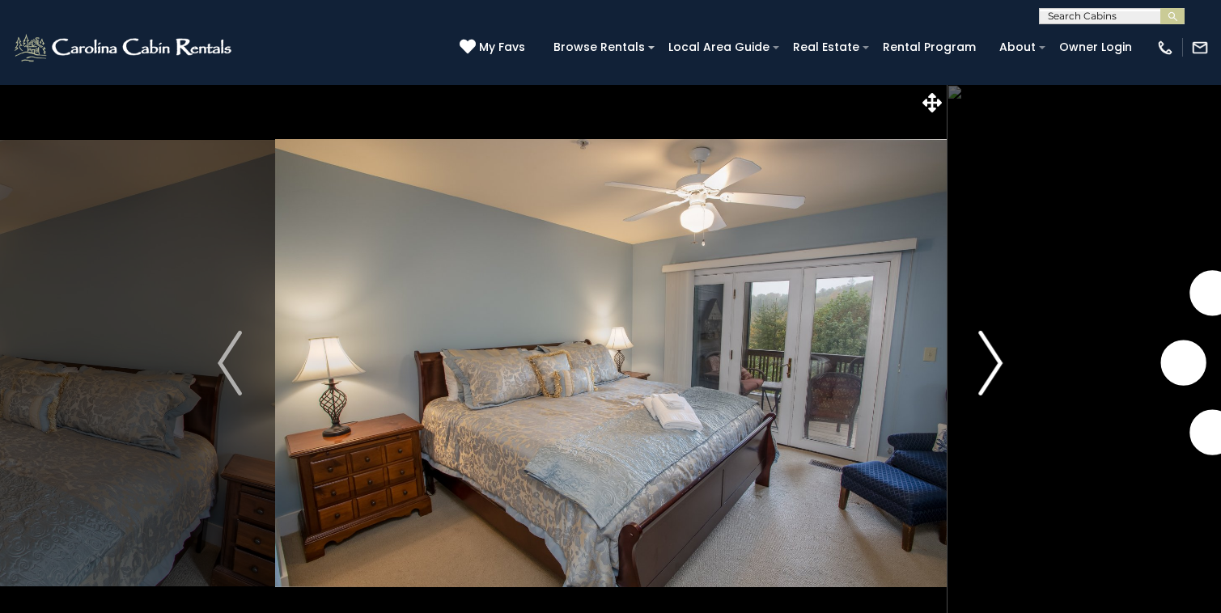
click at [1001, 362] on img "Next" at bounding box center [991, 363] width 24 height 65
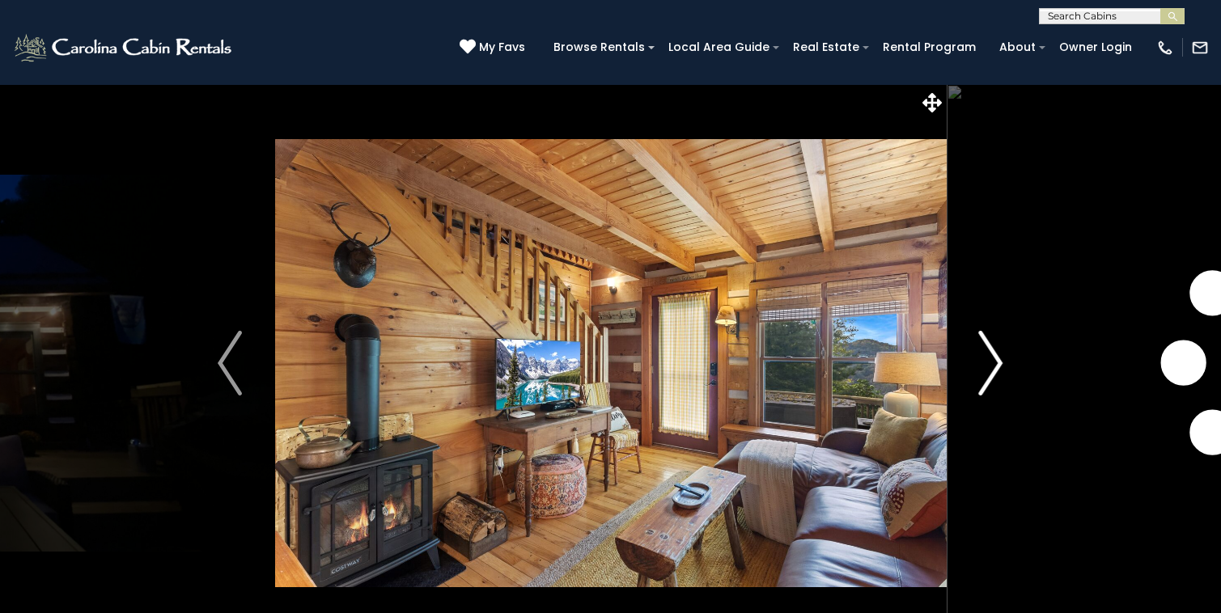
click at [992, 361] on img "Next" at bounding box center [991, 363] width 24 height 65
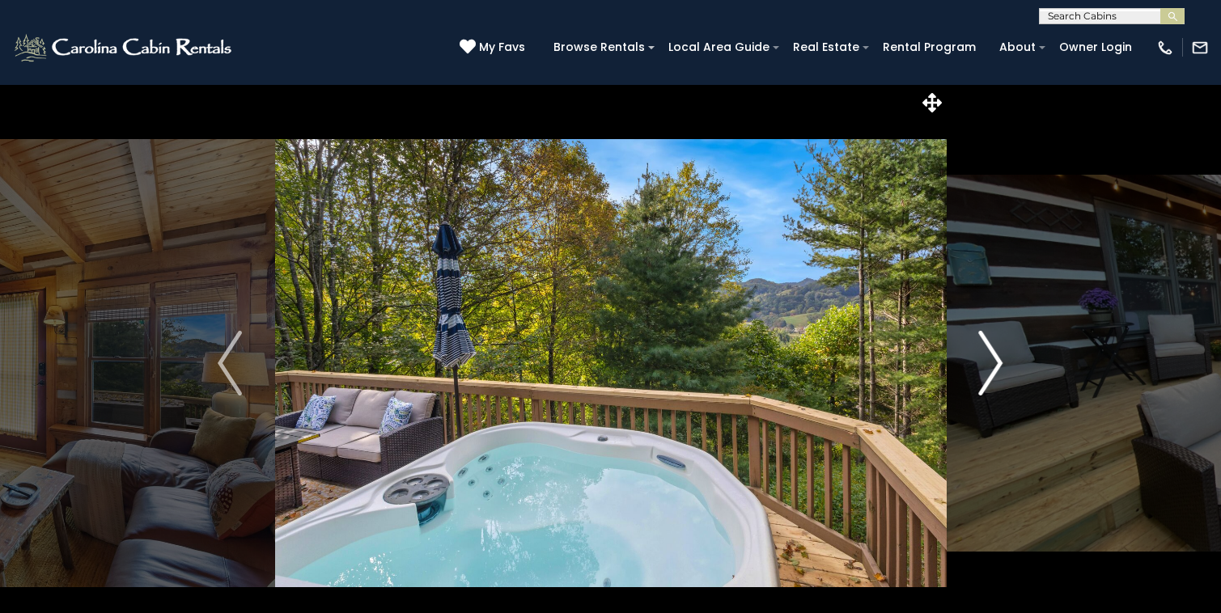
click at [993, 362] on img "Next" at bounding box center [991, 363] width 24 height 65
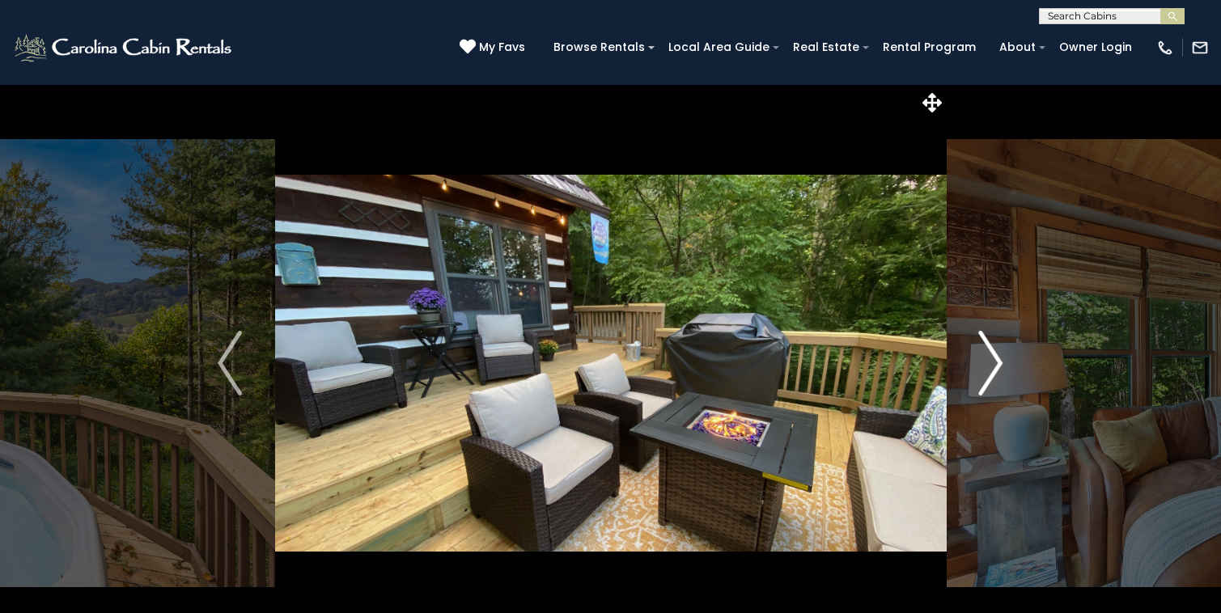
click at [993, 359] on img "Next" at bounding box center [991, 363] width 24 height 65
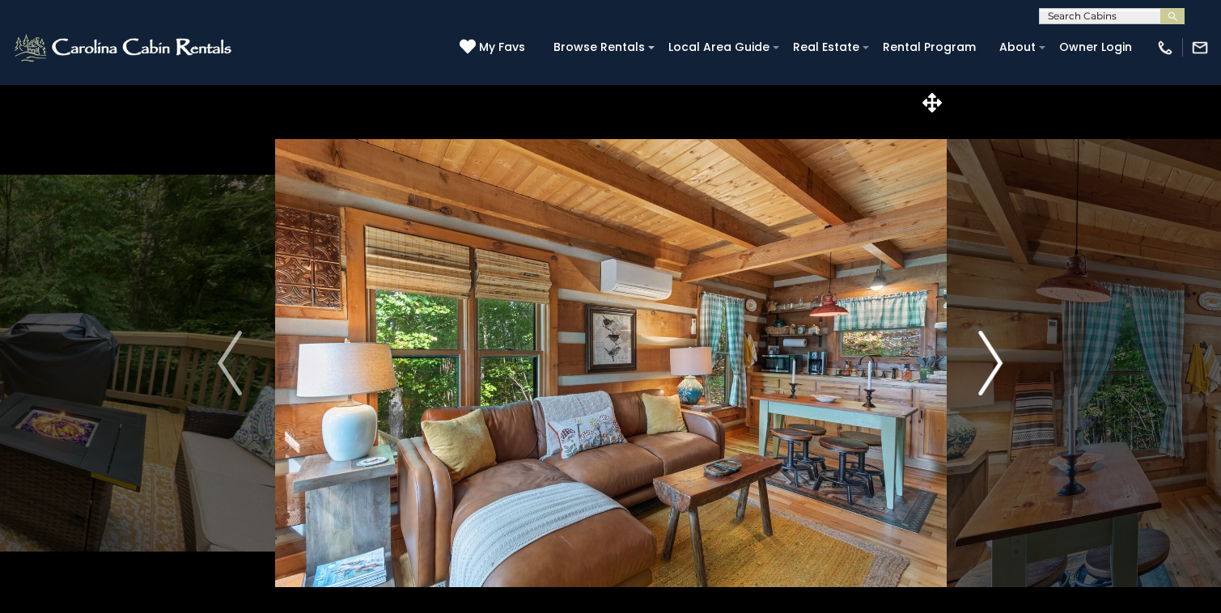
click at [994, 361] on img "Next" at bounding box center [991, 363] width 24 height 65
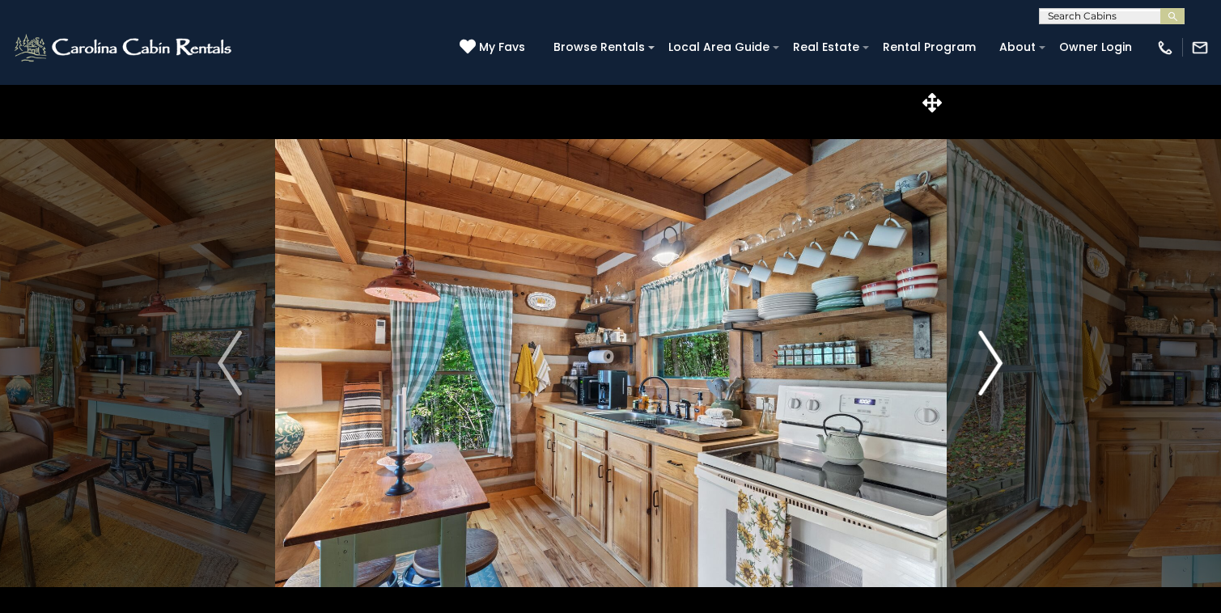
click at [995, 362] on img "Next" at bounding box center [991, 363] width 24 height 65
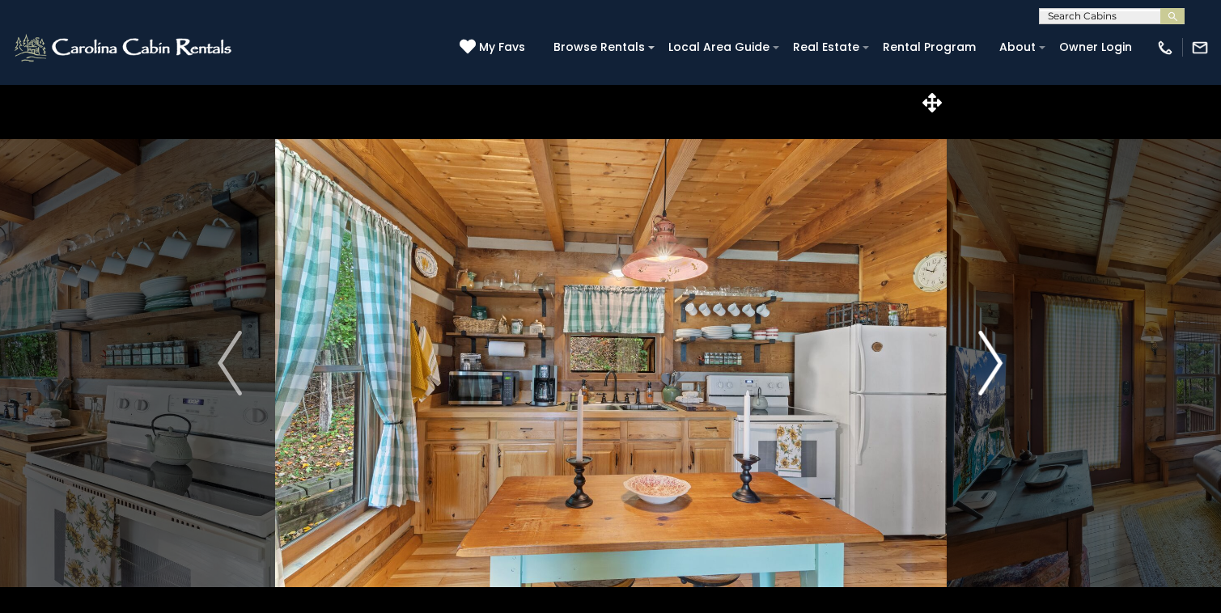
click at [995, 363] on img "Next" at bounding box center [991, 363] width 24 height 65
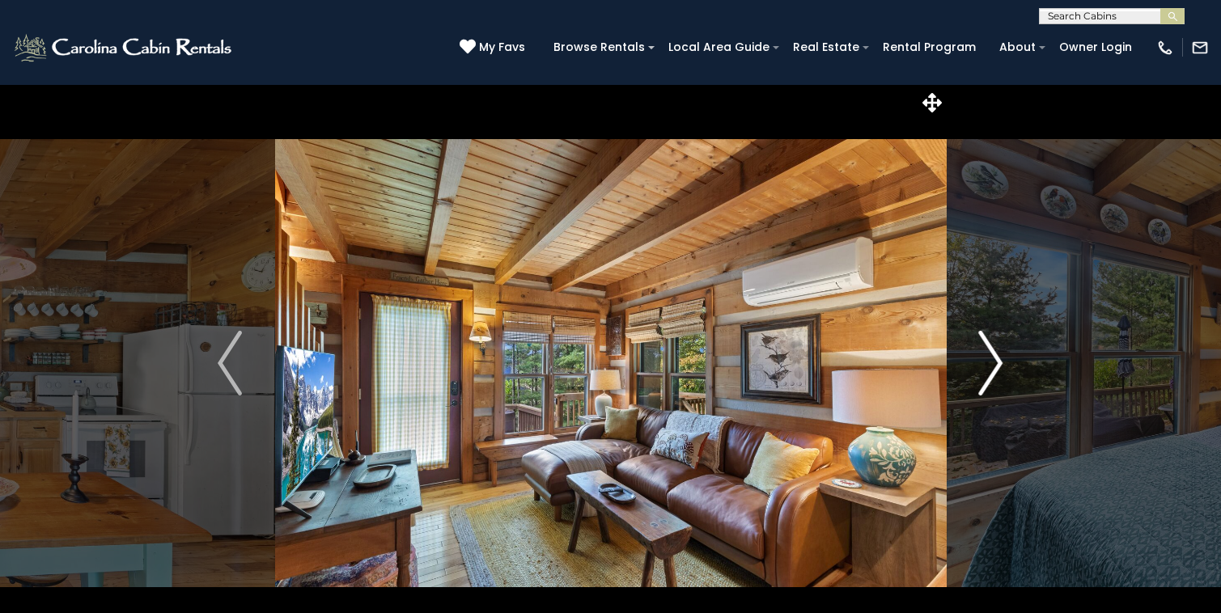
click at [996, 364] on img "Next" at bounding box center [991, 363] width 24 height 65
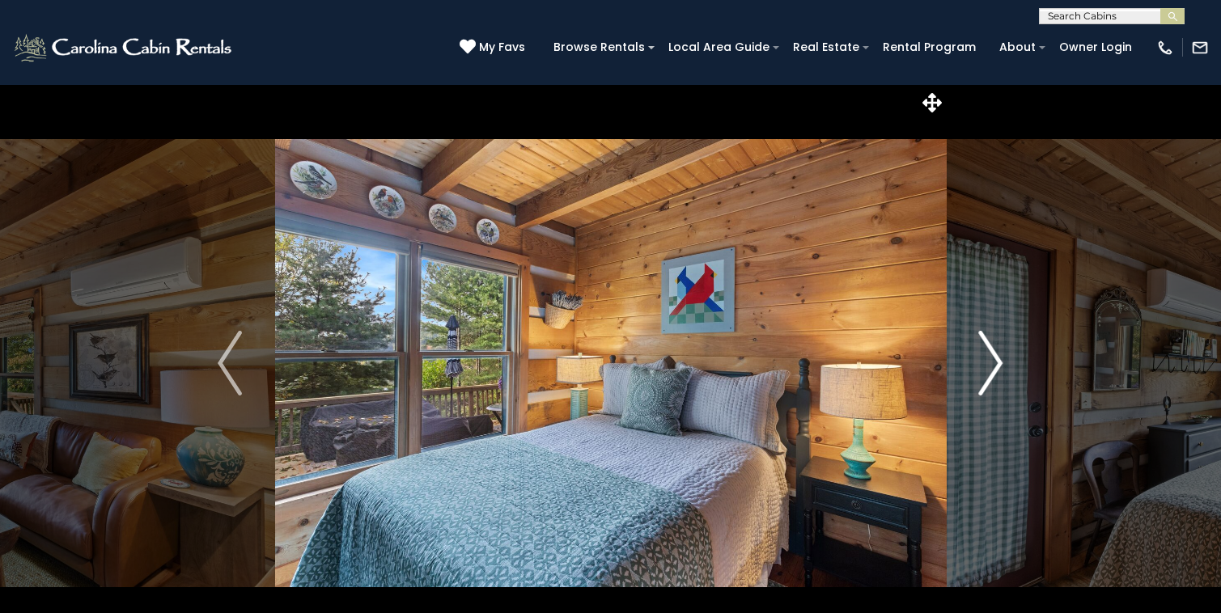
click at [997, 366] on img "Next" at bounding box center [991, 363] width 24 height 65
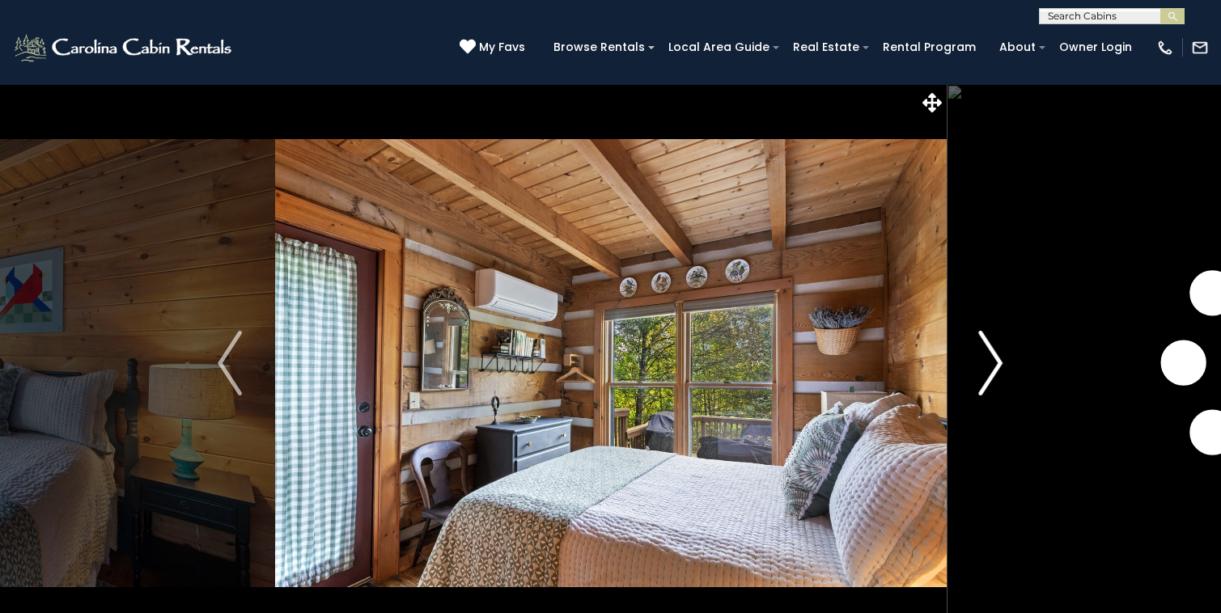
click at [998, 366] on img "Next" at bounding box center [991, 363] width 24 height 65
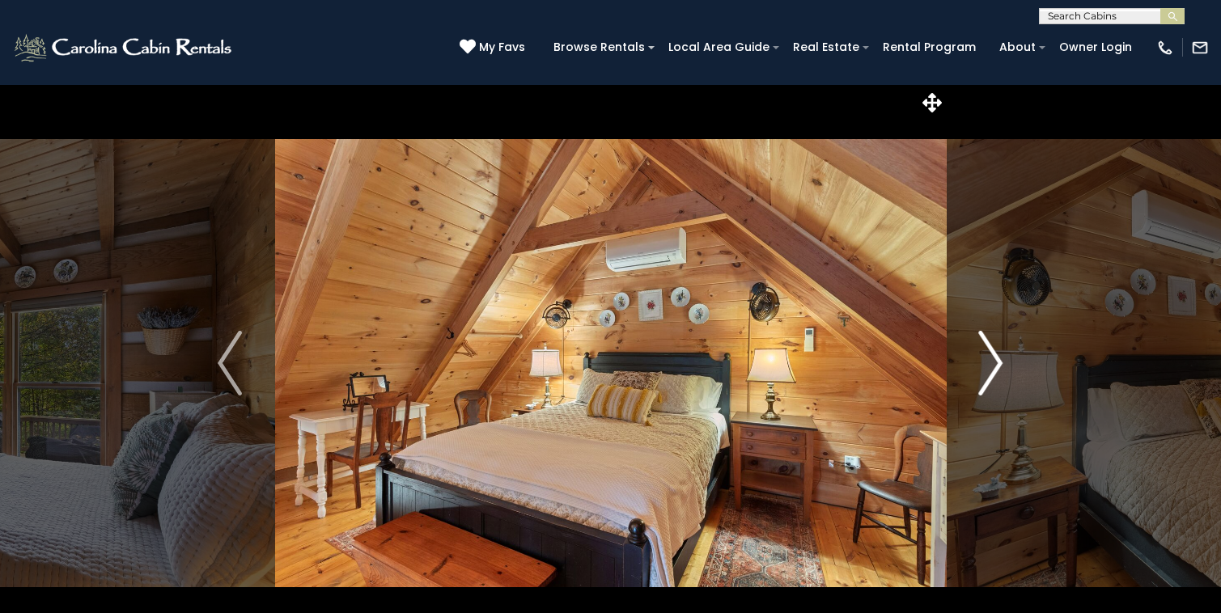
click at [999, 367] on img "Next" at bounding box center [991, 363] width 24 height 65
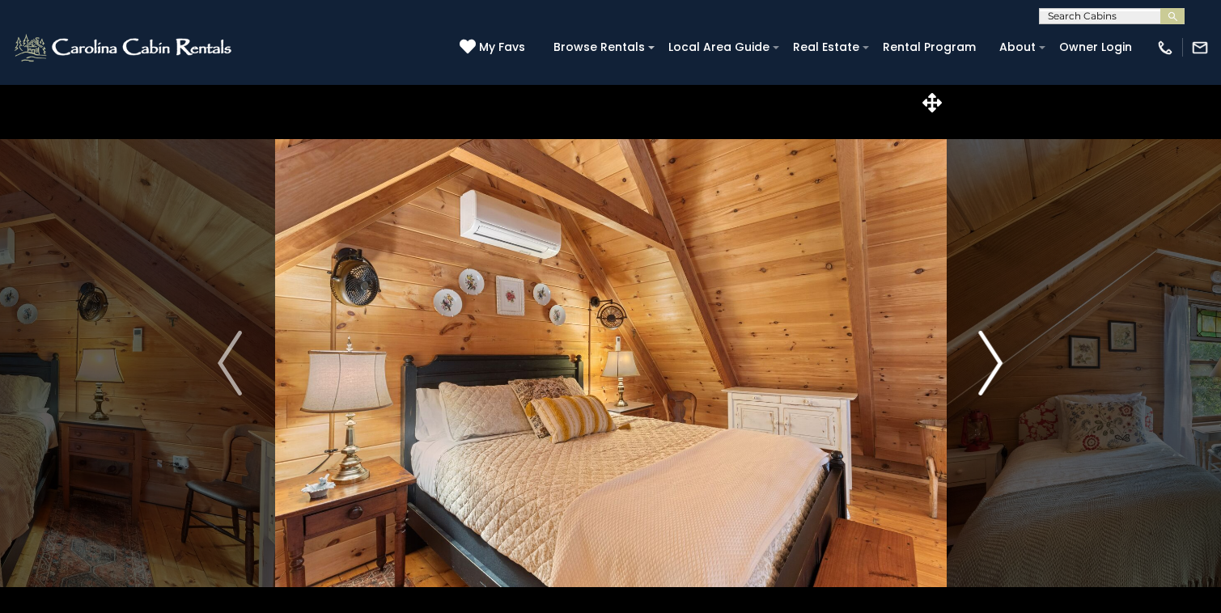
click at [999, 366] on img "Next" at bounding box center [991, 363] width 24 height 65
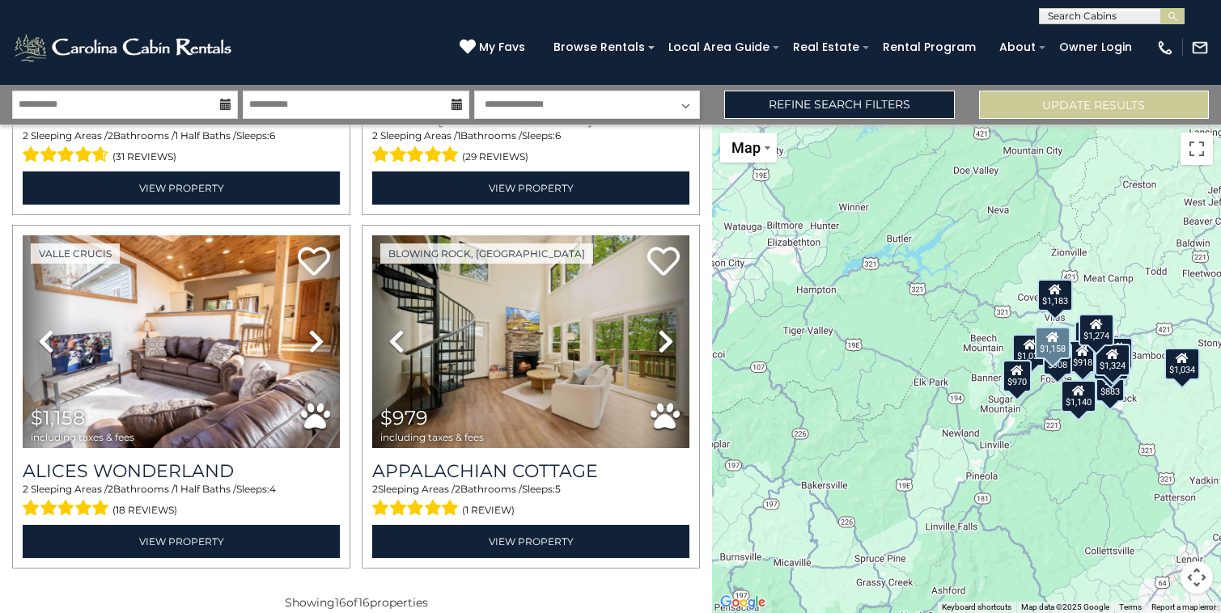
scroll to position [2451, 0]
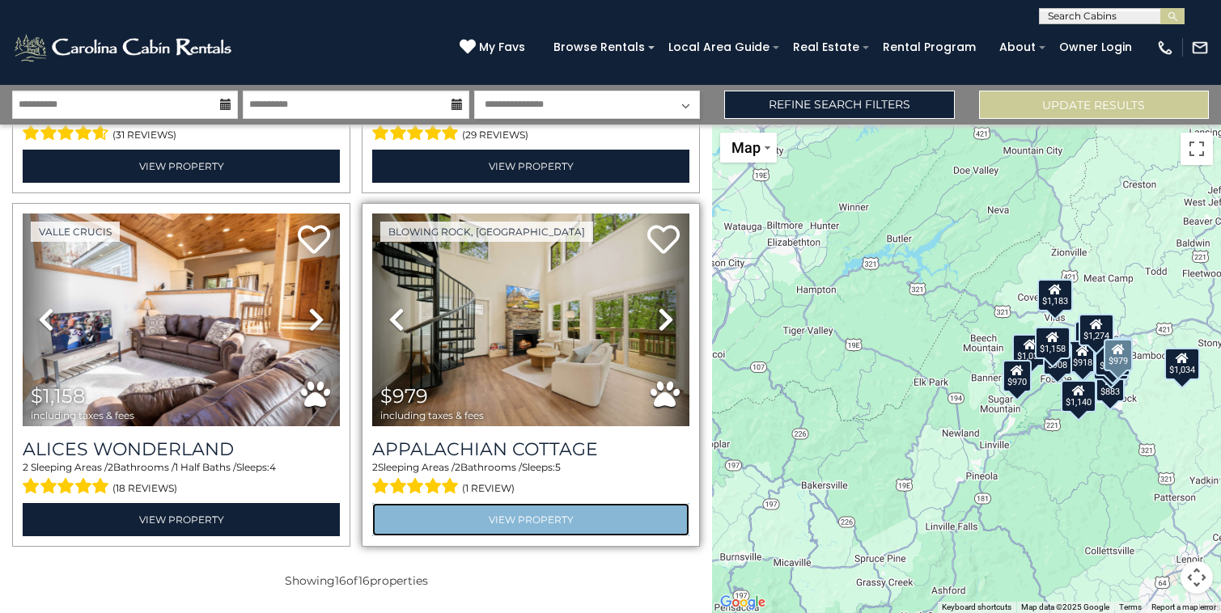
click at [546, 521] on link "View Property" at bounding box center [530, 519] width 317 height 33
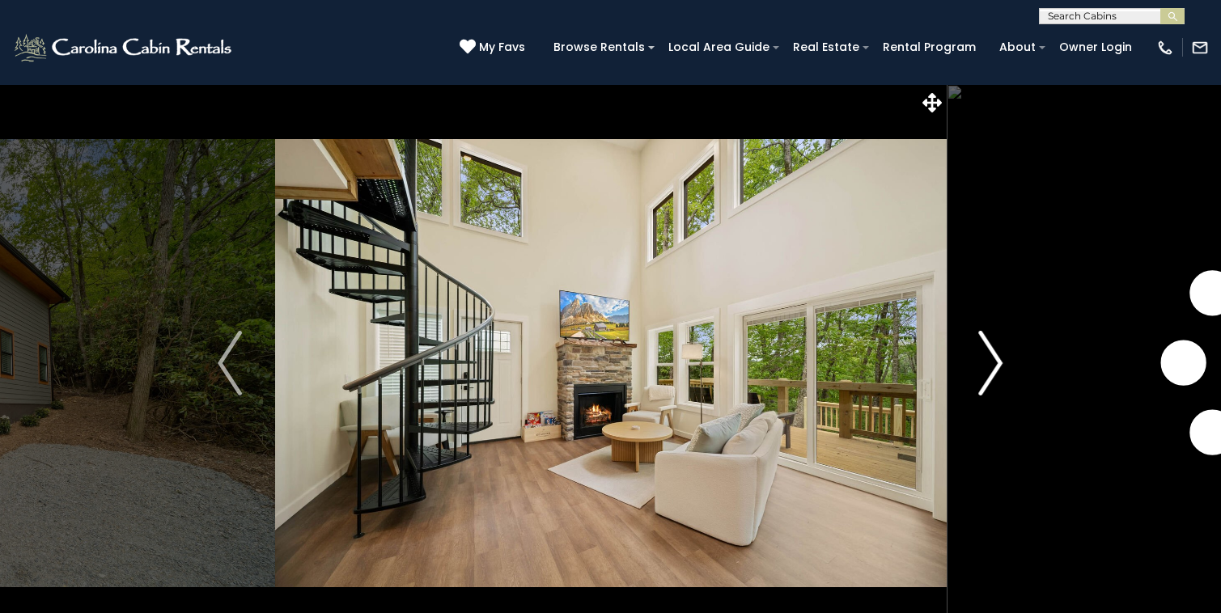
click at [997, 373] on img "Next" at bounding box center [991, 363] width 24 height 65
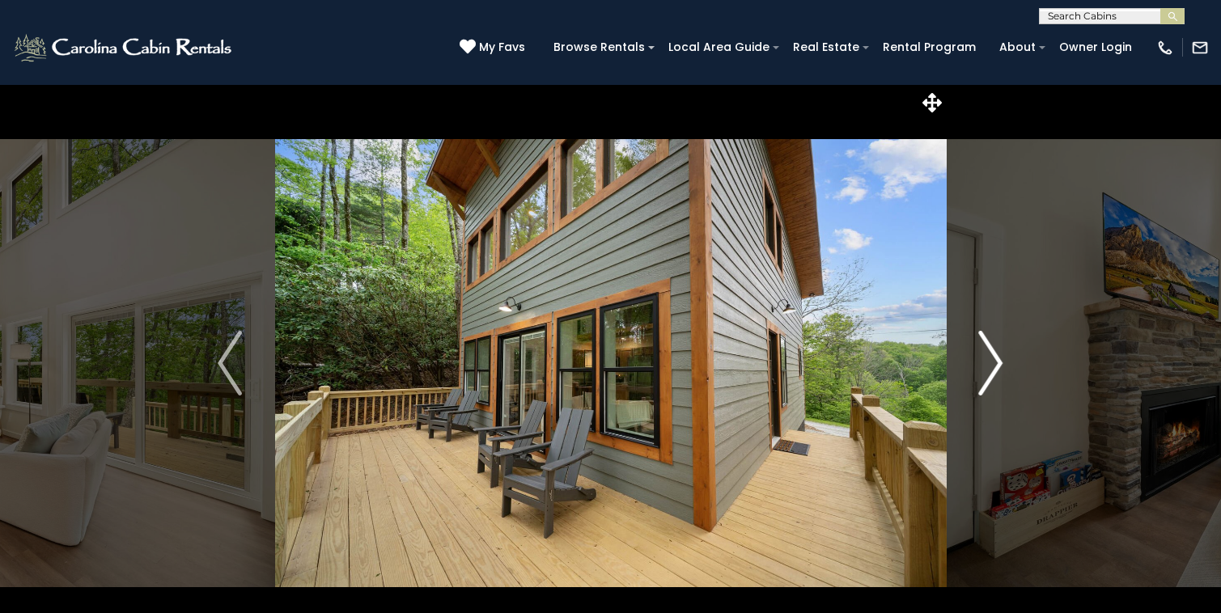
click at [997, 373] on img "Next" at bounding box center [991, 363] width 24 height 65
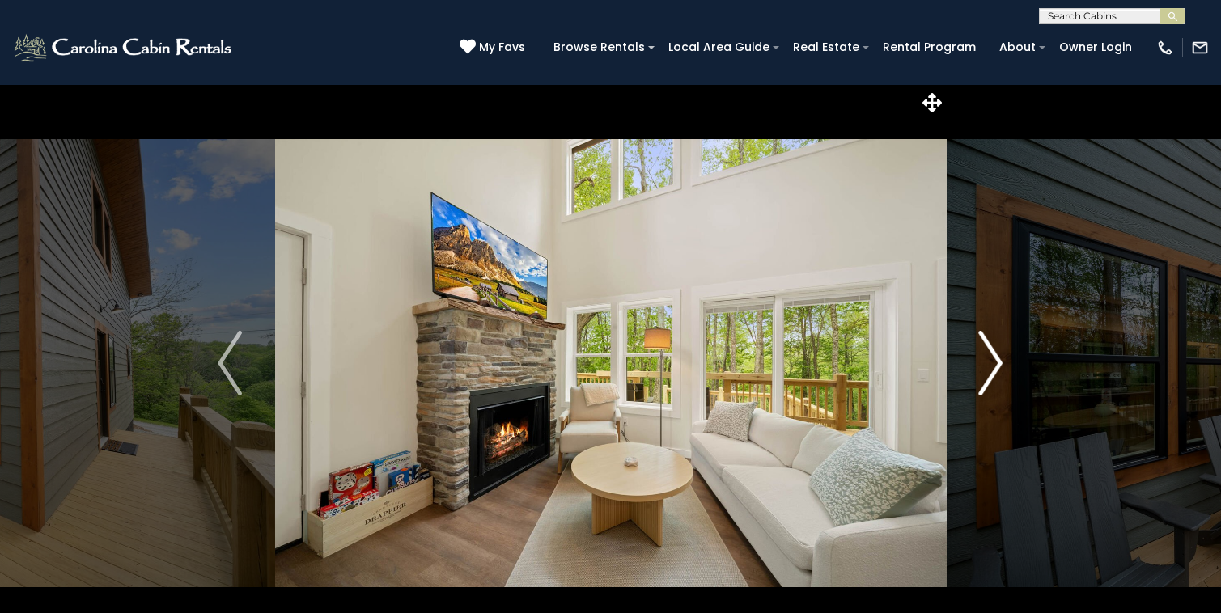
click at [997, 373] on img "Next" at bounding box center [991, 363] width 24 height 65
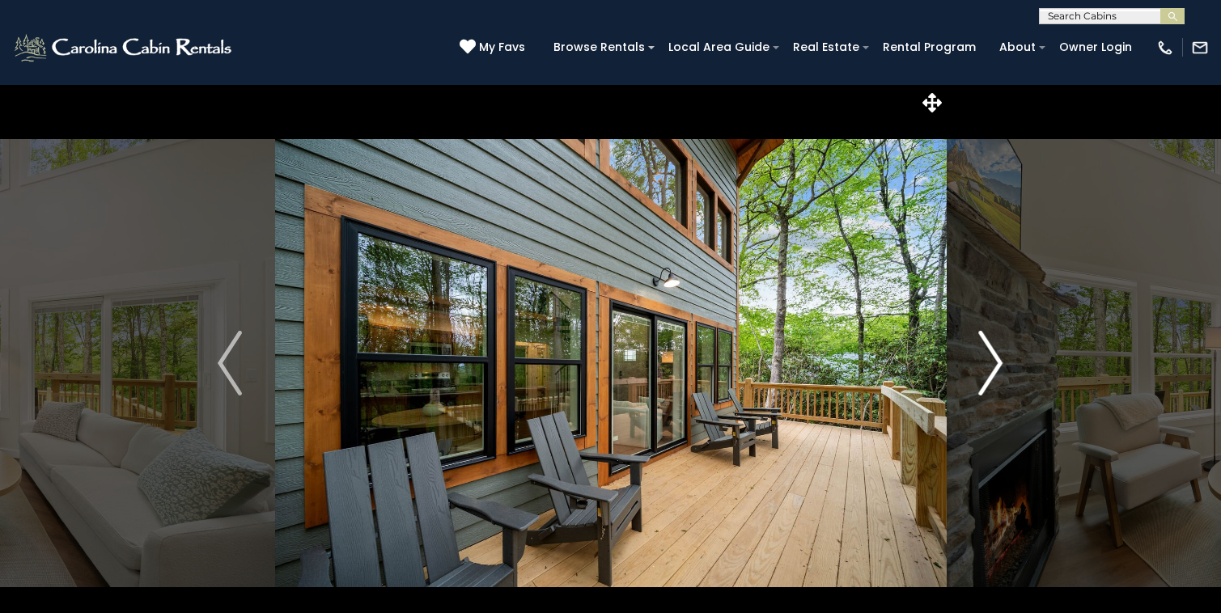
click at [998, 374] on img "Next" at bounding box center [991, 363] width 24 height 65
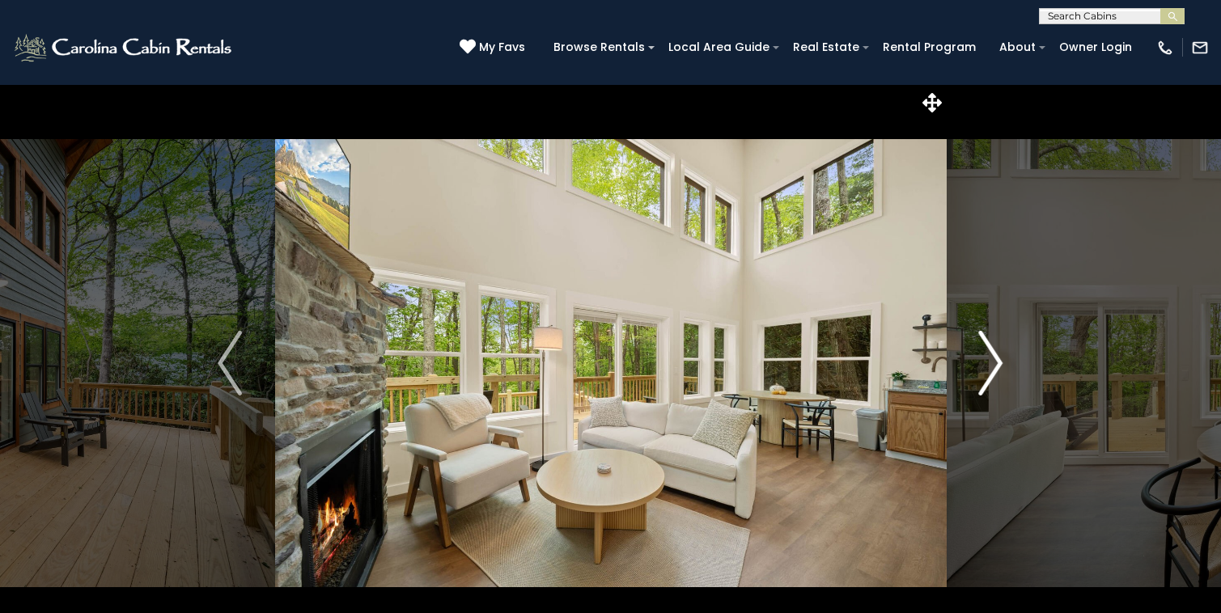
click at [999, 375] on img "Next" at bounding box center [991, 363] width 24 height 65
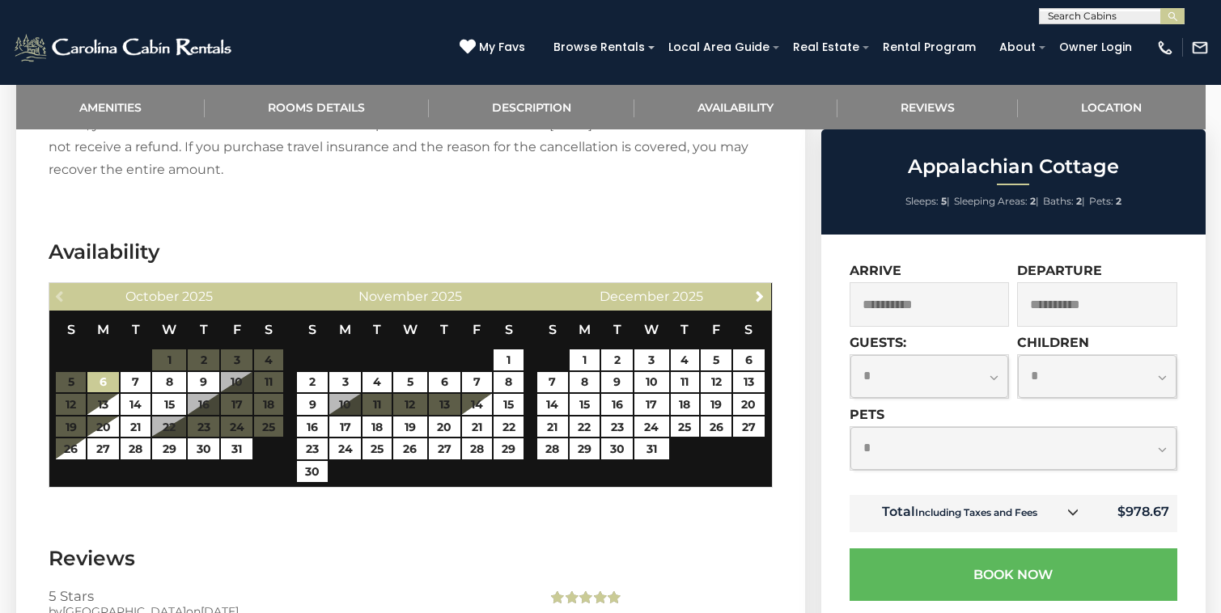
scroll to position [2505, 0]
